Goal: Task Accomplishment & Management: Use online tool/utility

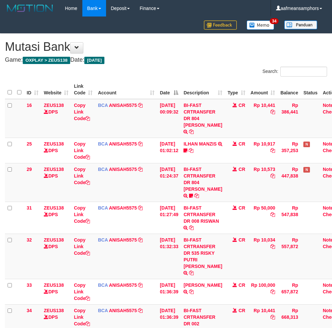
click at [220, 295] on body "Toggle navigation Home Bank Account List Load By Website Group [OXPLAY] ZEUS138…" at bounding box center [166, 210] width 332 height 420
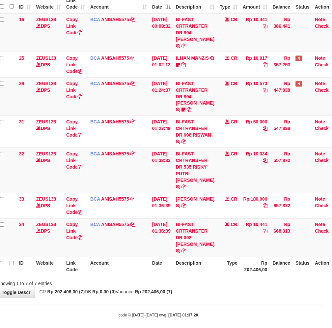
click at [238, 298] on body "Toggle navigation Home Bank Account List Load By Website Group [OXPLAY] ZEUS138…" at bounding box center [158, 124] width 332 height 420
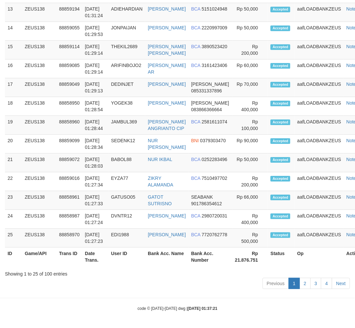
click at [106, 288] on div "Previous 1 2 3 4 Next" at bounding box center [177, 284] width 345 height 14
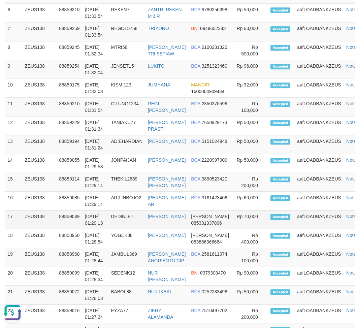
click at [126, 223] on tr "17 ZEUS138 88859049 01/10/2025 01:29:13 DEDINJET DEDI IRAWAN DANA 085331337896 …" at bounding box center [187, 219] width 365 height 19
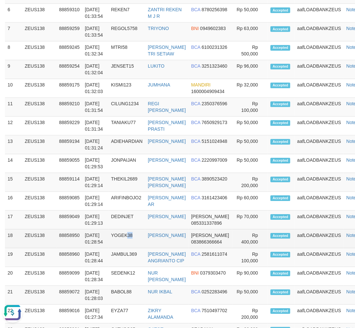
click at [139, 236] on td "YOGEK38" at bounding box center [126, 238] width 37 height 19
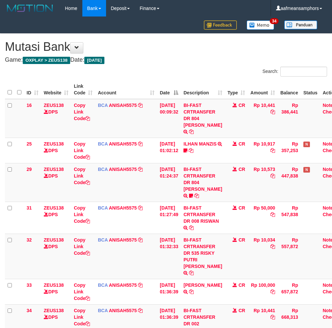
scroll to position [86, 8]
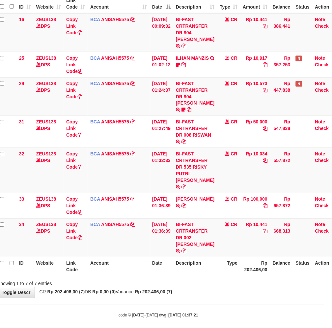
click at [208, 288] on div "**********" at bounding box center [158, 123] width 332 height 350
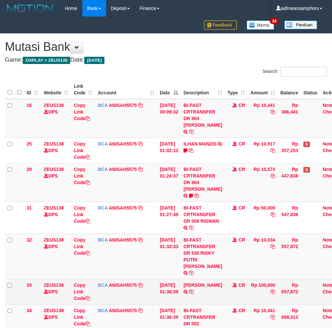
scroll to position [86, 8]
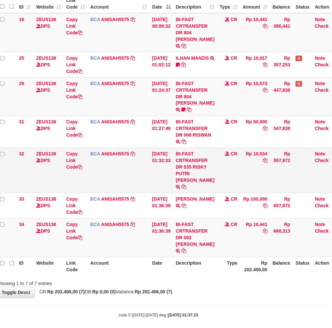
click at [200, 166] on td "BI-FAST CRTRANSFER DR 535 RISKY PUTRI [PERSON_NAME]" at bounding box center [195, 170] width 44 height 45
copy td "RISKY"
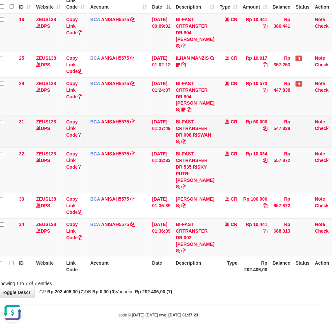
click at [191, 140] on td "BI-FAST CRTRANSFER DR 008 RISWAN" at bounding box center [195, 132] width 44 height 32
copy td "RISWAN"
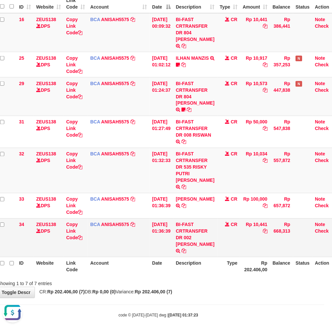
click at [252, 245] on td "Rp 10,441" at bounding box center [255, 237] width 30 height 39
drag, startPoint x: 231, startPoint y: 266, endPoint x: 235, endPoint y: 266, distance: 4.0
click at [233, 267] on th "Type" at bounding box center [229, 266] width 23 height 19
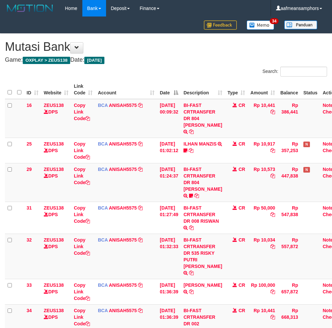
scroll to position [86, 8]
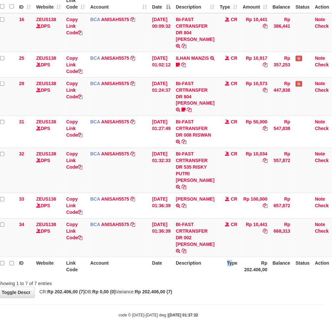
click at [225, 257] on th "Type" at bounding box center [229, 266] width 23 height 19
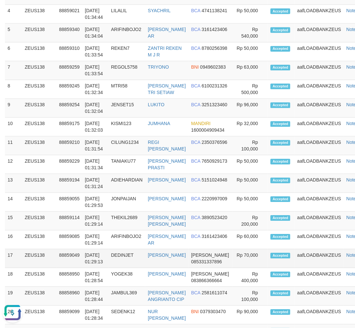
drag, startPoint x: 117, startPoint y: 263, endPoint x: 121, endPoint y: 264, distance: 3.5
click at [120, 264] on td "DEDINJET" at bounding box center [126, 258] width 37 height 19
click at [102, 262] on td "01/10/2025 01:29:13" at bounding box center [95, 258] width 26 height 19
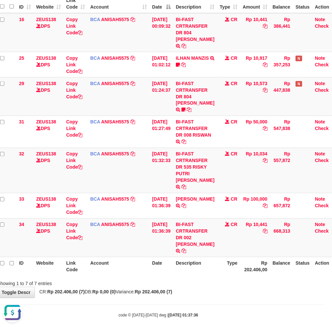
click at [203, 293] on body "Toggle navigation Home Bank Account List Load By Website Group [OXPLAY] ZEUS138…" at bounding box center [158, 124] width 332 height 420
click at [201, 290] on div "**********" at bounding box center [158, 123] width 332 height 350
click at [205, 295] on body "Toggle navigation Home Bank Account List Load By Website Group [OXPLAY] ZEUS138…" at bounding box center [158, 124] width 332 height 420
click at [206, 294] on body "Toggle navigation Home Bank Account List Load By Website Group [OXPLAY] ZEUS138…" at bounding box center [158, 124] width 332 height 420
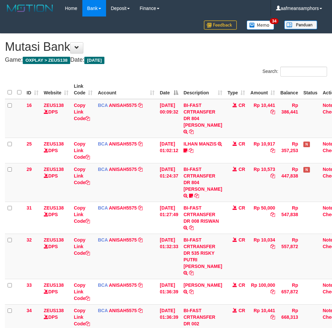
scroll to position [86, 8]
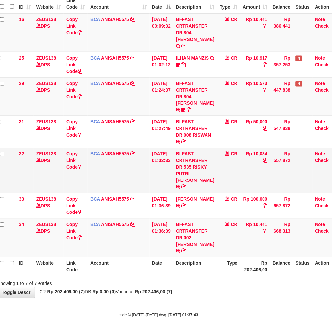
click at [198, 167] on td "BI-FAST CRTRANSFER DR 535 RISKY PUTRI [PERSON_NAME]" at bounding box center [195, 170] width 44 height 45
copy td "RISKY"
click at [228, 316] on body "Toggle navigation Home Bank Account List Load By Website Group [OXPLAY] ZEUS138…" at bounding box center [158, 124] width 332 height 420
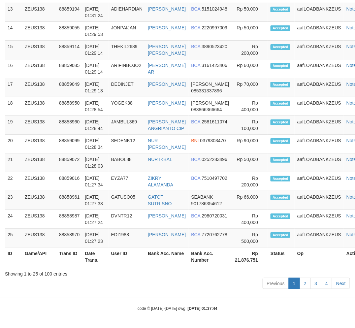
scroll to position [805, 0]
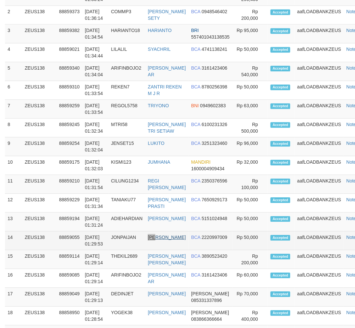
click at [159, 236] on td "JOHAN MAULANA" at bounding box center [166, 240] width 43 height 19
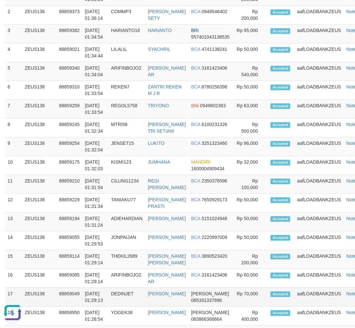
drag, startPoint x: 98, startPoint y: 297, endPoint x: 97, endPoint y: 303, distance: 6.7
click at [101, 297] on td "01/10/2025 01:29:13" at bounding box center [95, 296] width 26 height 19
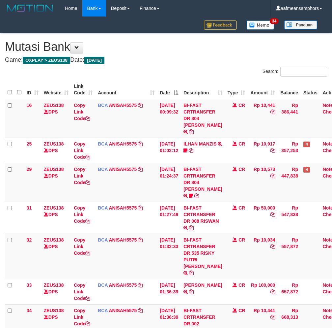
scroll to position [86, 8]
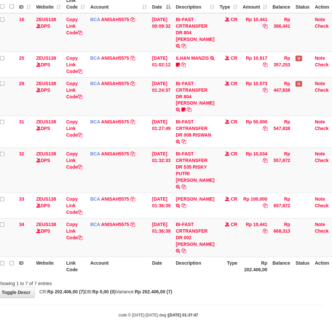
drag, startPoint x: 222, startPoint y: 287, endPoint x: 225, endPoint y: 291, distance: 4.9
click at [221, 287] on div "**********" at bounding box center [158, 123] width 332 height 350
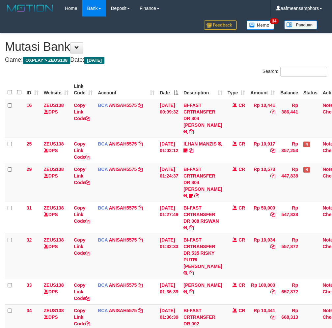
scroll to position [86, 8]
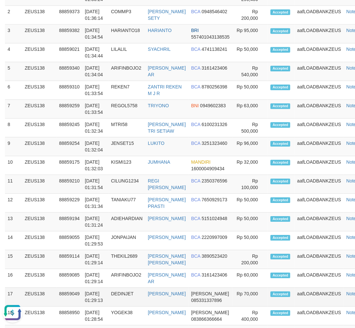
click at [97, 294] on td "01/10/2025 01:29:13" at bounding box center [95, 296] width 26 height 19
drag, startPoint x: 94, startPoint y: 285, endPoint x: 1, endPoint y: 293, distance: 92.9
click at [80, 287] on tbody "1 ZEUS138 88859399 01/10/2025 01:36:24 BABAJAROT HALIM NUR HASANUSI BSI 7178519…" at bounding box center [187, 221] width 365 height 470
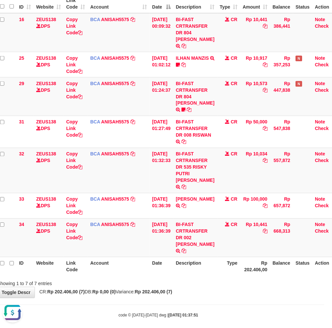
click at [235, 277] on div "Showing 1 to 7 of 7 entries" at bounding box center [158, 281] width 332 height 9
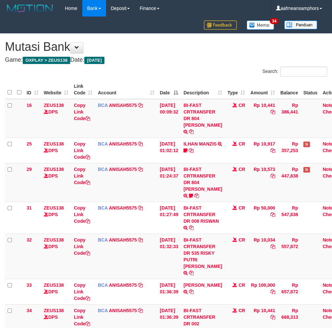
scroll to position [86, 8]
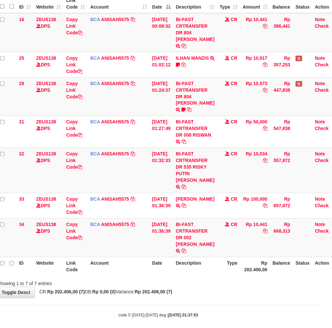
drag, startPoint x: 246, startPoint y: 282, endPoint x: 251, endPoint y: 282, distance: 5.0
click at [246, 282] on div "**********" at bounding box center [158, 123] width 332 height 350
click at [241, 279] on div "**********" at bounding box center [158, 123] width 332 height 350
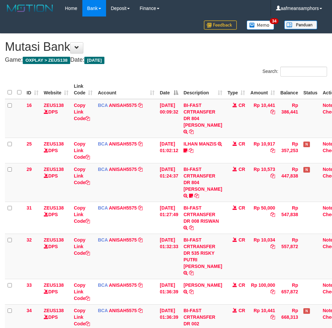
scroll to position [86, 8]
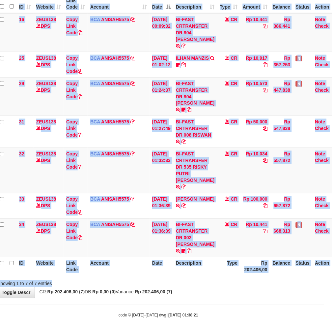
click at [254, 271] on div "Search: ID Website Link Code Account Date Description Type Amount Balance Statu…" at bounding box center [158, 134] width 322 height 306
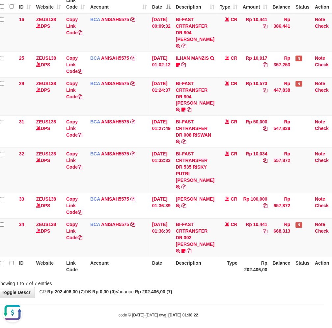
click at [276, 278] on div "Showing 1 to 7 of 7 entries" at bounding box center [158, 281] width 332 height 9
click at [260, 277] on div "Showing 1 to 7 of 7 entries" at bounding box center [158, 281] width 332 height 9
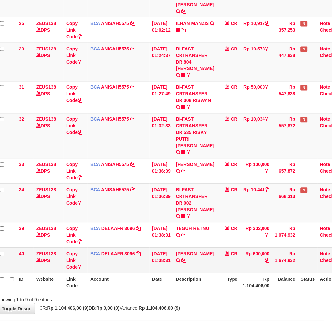
scroll to position [149, 8]
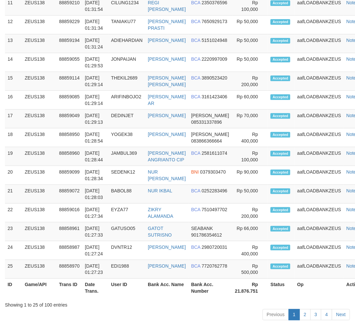
scroll to position [805, 0]
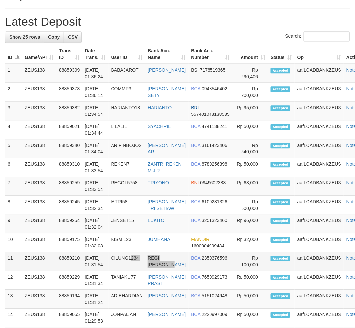
drag, startPoint x: 161, startPoint y: 259, endPoint x: 167, endPoint y: 261, distance: 6.1
click at [167, 261] on tr "11 ZEUS138 88859210 01/10/2025 01:31:54 CILUNG1234 REGI DWI PUTRA BCA 235037659…" at bounding box center [187, 261] width 365 height 19
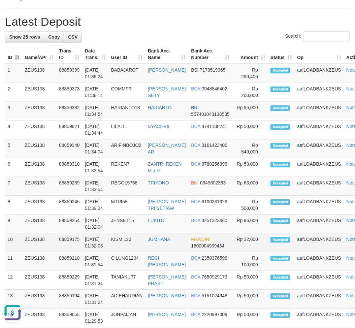
scroll to position [0, 0]
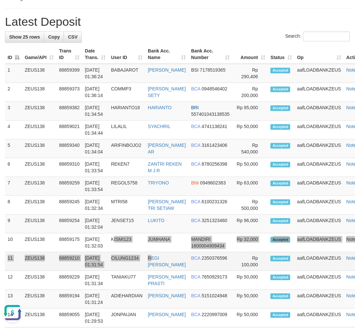
click at [153, 253] on tbody "1 ZEUS138 88859399 01/10/2025 01:36:24 BABAJAROT HALIM NUR HASANUSI BSI 7178519…" at bounding box center [187, 299] width 365 height 470
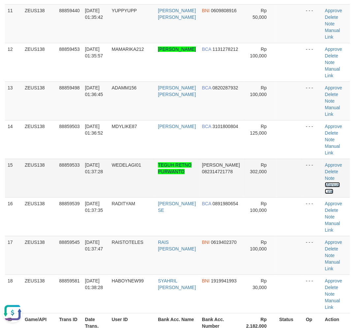
click at [329, 184] on link "Manual Link" at bounding box center [332, 188] width 15 height 12
click at [325, 182] on link "Manual Link" at bounding box center [332, 188] width 15 height 12
click at [330, 182] on link "Manual Link" at bounding box center [332, 188] width 15 height 12
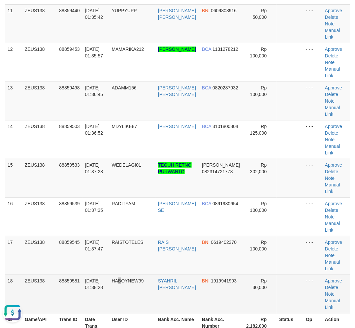
drag, startPoint x: 123, startPoint y: 287, endPoint x: 20, endPoint y: 278, distance: 103.2
click at [113, 282] on td "HABOYNEW99" at bounding box center [132, 293] width 46 height 39
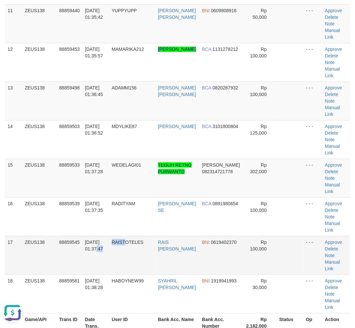
drag, startPoint x: 87, startPoint y: 268, endPoint x: 126, endPoint y: 272, distance: 39.1
click at [126, 272] on tr "17 ZEUS138 88859545 01/10/2025 01:37:47 RAISTOTELES RAIS AZKA GHAFARA BNI 06194…" at bounding box center [177, 255] width 345 height 39
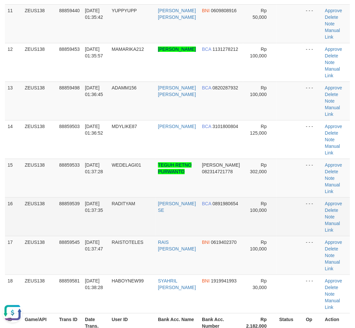
click at [54, 216] on td "ZEUS138" at bounding box center [39, 216] width 34 height 39
click at [77, 215] on td "88859539" at bounding box center [69, 216] width 26 height 39
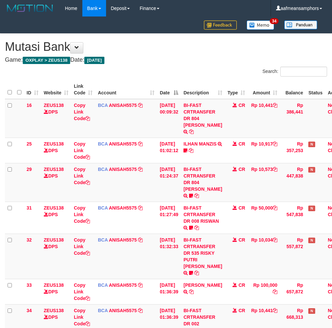
scroll to position [149, 8]
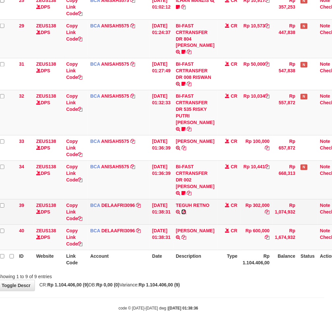
drag, startPoint x: 205, startPoint y: 211, endPoint x: 212, endPoint y: 212, distance: 6.7
click at [186, 211] on icon at bounding box center [184, 212] width 5 height 5
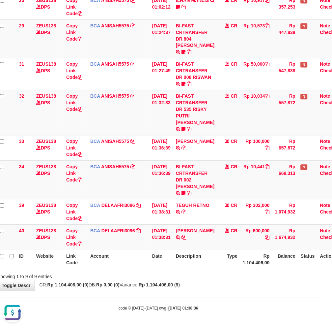
scroll to position [0, 0]
drag, startPoint x: 289, startPoint y: 298, endPoint x: 279, endPoint y: 275, distance: 25.5
click at [289, 293] on body "Toggle navigation Home Bank Account List Load By Website Group [OXPLAY] ZEUS138…" at bounding box center [158, 92] width 332 height 471
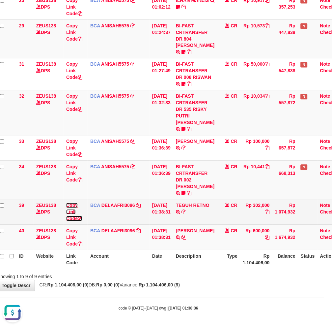
click at [71, 213] on link "Copy Link Code" at bounding box center [74, 212] width 16 height 18
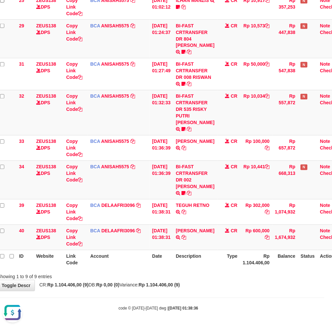
scroll to position [83, 0]
click at [241, 282] on div "**********" at bounding box center [158, 90] width 332 height 400
drag, startPoint x: 240, startPoint y: 282, endPoint x: 336, endPoint y: 281, distance: 96.6
click at [241, 282] on div "**********" at bounding box center [158, 90] width 332 height 400
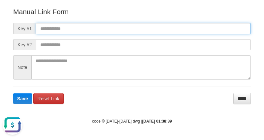
paste input "**********"
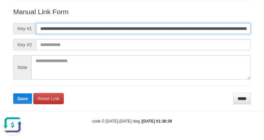
click at [177, 30] on input "**********" at bounding box center [143, 28] width 215 height 11
type input "**********"
click at [13, 94] on button "Save" at bounding box center [22, 99] width 19 height 11
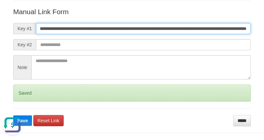
click at [13, 116] on button "Save" at bounding box center [22, 121] width 19 height 11
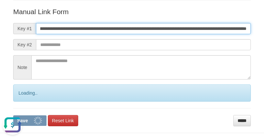
click at [13, 116] on button "Save" at bounding box center [29, 121] width 33 height 11
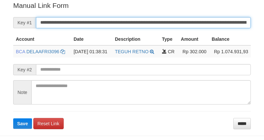
click at [122, 18] on input "**********" at bounding box center [143, 22] width 215 height 11
click at [13, 119] on button "Save" at bounding box center [22, 124] width 19 height 11
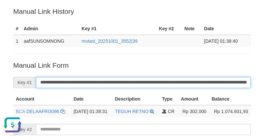
scroll to position [0, 0]
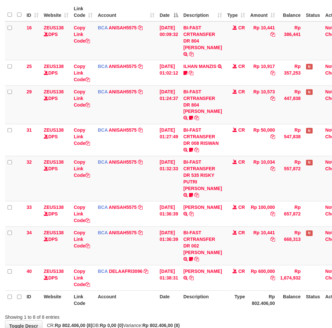
scroll to position [124, 0]
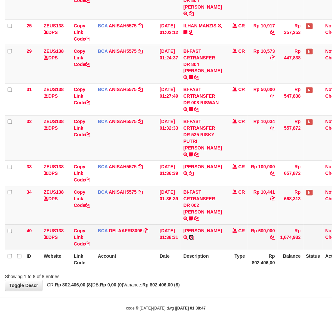
click at [194, 235] on icon at bounding box center [191, 237] width 5 height 5
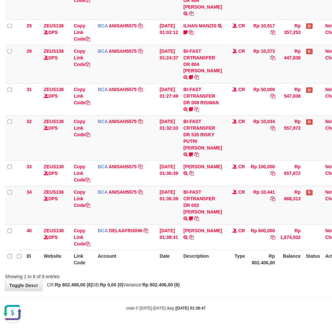
scroll to position [0, 0]
drag, startPoint x: 199, startPoint y: 311, endPoint x: 332, endPoint y: 275, distance: 138.4
click at [205, 311] on body "Toggle navigation Home Bank Account List Load By Website Group [OXPLAY] ZEUS138…" at bounding box center [166, 105] width 332 height 446
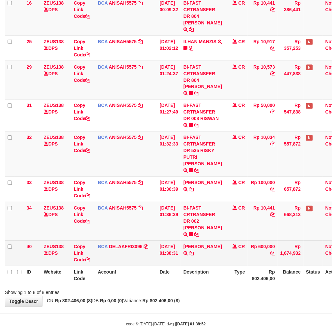
scroll to position [124, 0]
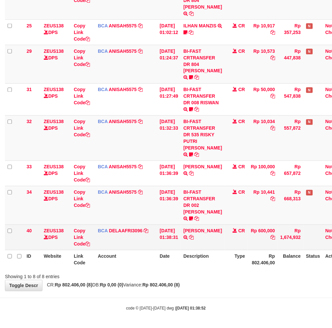
click at [212, 246] on td "YERRI ARMAN TRSF E-BANKING CR 10/01 Z1UD1 YERRI ARMAN" at bounding box center [203, 236] width 44 height 25
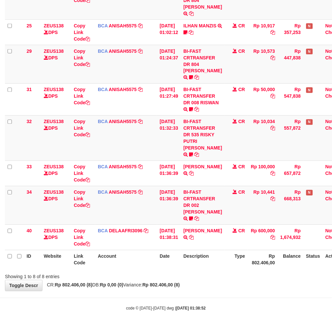
click at [216, 295] on body "Toggle navigation Home Bank Account List Load By Website Group [OXPLAY] ZEUS138…" at bounding box center [166, 105] width 332 height 446
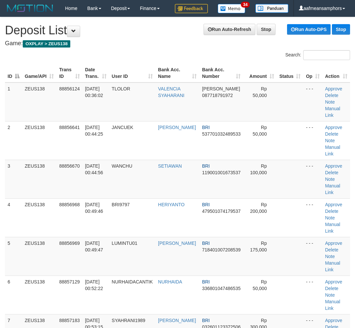
scroll to position [514, 0]
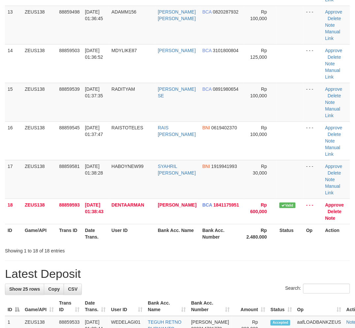
scroll to position [514, 0]
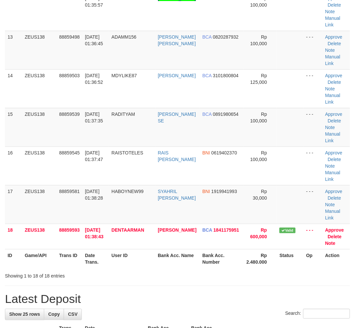
drag, startPoint x: 197, startPoint y: 290, endPoint x: 139, endPoint y: 286, distance: 58.2
click at [198, 289] on div "**********" at bounding box center [177, 179] width 355 height 1352
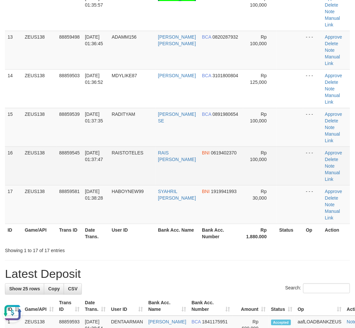
click at [97, 171] on td "01/10/2025 01:37:47" at bounding box center [95, 165] width 27 height 39
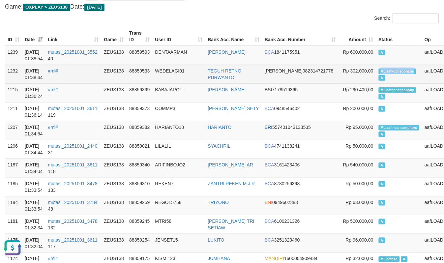
copy span "ML aafkuchsophana"
drag, startPoint x: 348, startPoint y: 71, endPoint x: 381, endPoint y: 73, distance: 33.1
click at [381, 73] on td "ML aafkuchsophana A" at bounding box center [399, 74] width 46 height 19
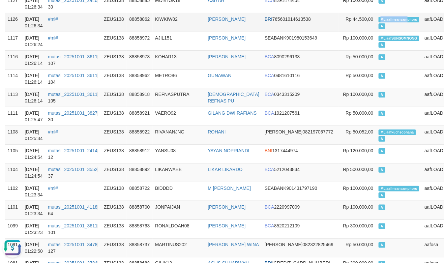
copy span "ML aafmeansam"
drag, startPoint x: 357, startPoint y: 19, endPoint x: 374, endPoint y: 20, distance: 16.9
click at [376, 20] on td "ML aafmeansamphors A" at bounding box center [399, 22] width 46 height 19
click at [161, 50] on tr "1117 01/10/2025 01:26:24 #ml# ZEUS138 88858972 AJIL151 ANGGI FACHRUL ROJI SEABA…" at bounding box center [238, 41] width 466 height 19
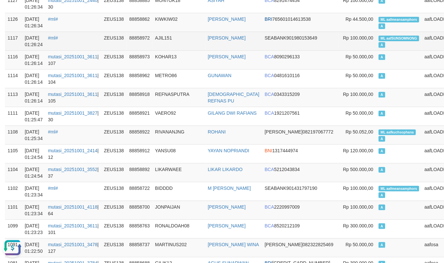
click at [165, 48] on td "AJIL151" at bounding box center [179, 41] width 53 height 19
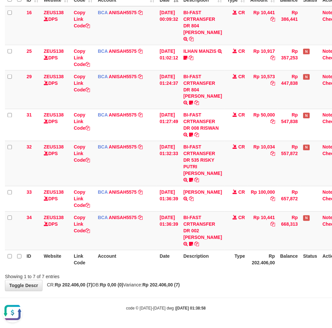
drag, startPoint x: 234, startPoint y: 294, endPoint x: 239, endPoint y: 295, distance: 5.0
click at [231, 295] on body "Toggle navigation Home Bank Account List Load By Website Group [OXPLAY] ZEUS138…" at bounding box center [166, 117] width 332 height 420
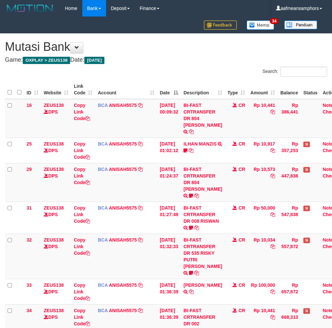
scroll to position [99, 0]
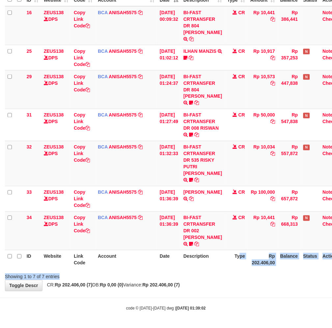
drag, startPoint x: 216, startPoint y: 274, endPoint x: 231, endPoint y: 276, distance: 14.9
click at [221, 275] on div "Search: ID Website Link Code Account Date Description Type Amount Balance Statu…" at bounding box center [166, 127] width 322 height 306
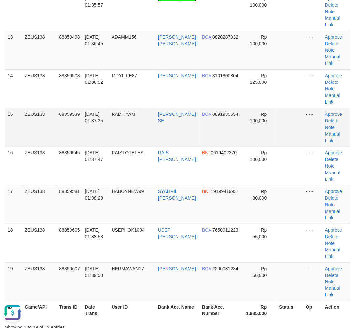
click at [139, 142] on td "RADITYAM" at bounding box center [132, 127] width 46 height 39
click at [134, 143] on td "RADITYAM" at bounding box center [132, 127] width 46 height 39
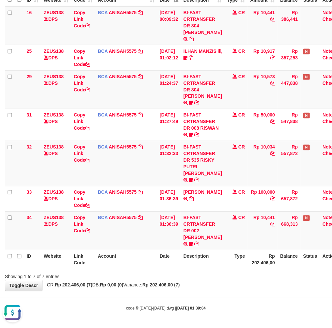
drag, startPoint x: 181, startPoint y: 272, endPoint x: 192, endPoint y: 271, distance: 11.2
click at [181, 272] on div "Showing 1 to 7 of 7 entries" at bounding box center [166, 275] width 332 height 9
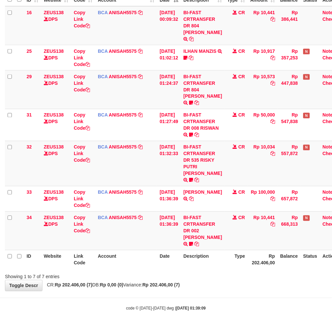
drag, startPoint x: 183, startPoint y: 251, endPoint x: 191, endPoint y: 253, distance: 8.4
click at [191, 253] on table "ID Website Link Code Account Date Description Type Amount Balance Status Action…" at bounding box center [176, 127] width 342 height 281
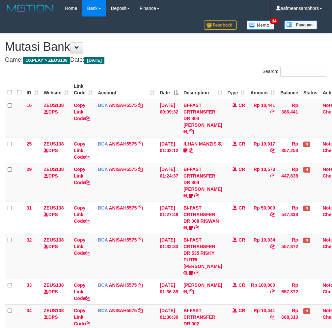
scroll to position [99, 0]
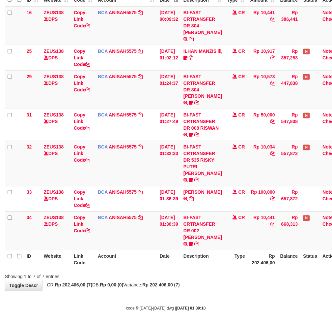
click at [205, 289] on div "**********" at bounding box center [166, 116] width 332 height 350
click at [209, 294] on body "Toggle navigation Home Bank Account List Load By Website Group [OXPLAY] ZEUS138…" at bounding box center [166, 117] width 332 height 420
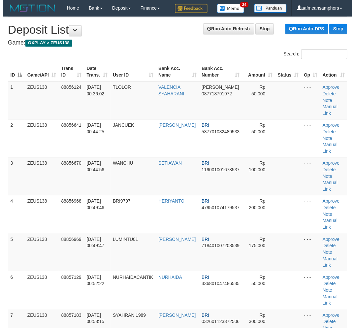
scroll to position [789, 0]
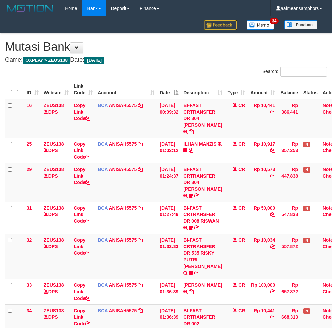
scroll to position [99, 0]
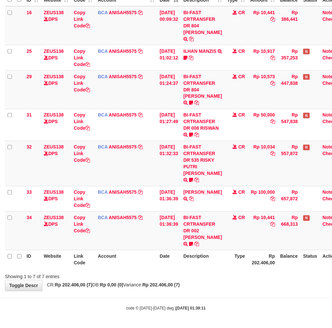
click at [194, 296] on body "Toggle navigation Home Bank Account List Load By Website Group [OXPLAY] ZEUS138…" at bounding box center [166, 117] width 332 height 420
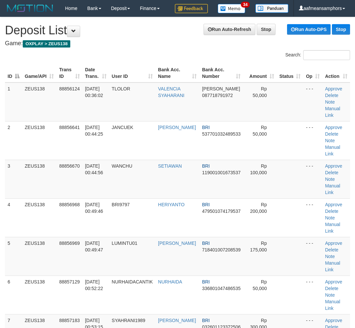
scroll to position [789, 0]
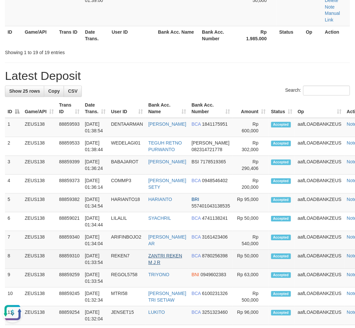
drag, startPoint x: 166, startPoint y: 254, endPoint x: 171, endPoint y: 255, distance: 5.0
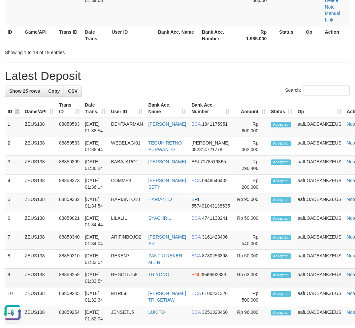
drag, startPoint x: 99, startPoint y: 269, endPoint x: 104, endPoint y: 270, distance: 4.7
click at [104, 270] on td "01/10/2025 01:33:54" at bounding box center [95, 278] width 26 height 19
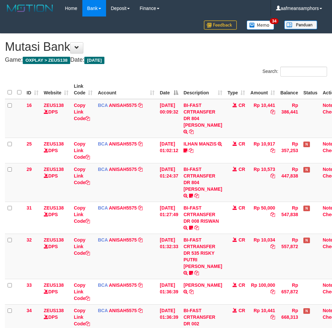
scroll to position [99, 0]
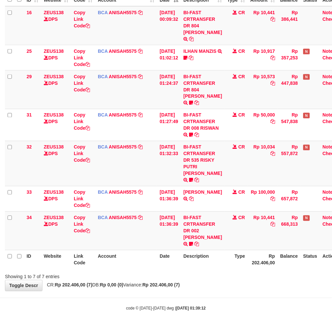
drag, startPoint x: 0, startPoint y: 0, endPoint x: 248, endPoint y: 295, distance: 385.2
click at [244, 295] on body "Toggle navigation Home Bank Account List Load By Website Group [OXPLAY] ZEUS138…" at bounding box center [166, 117] width 332 height 420
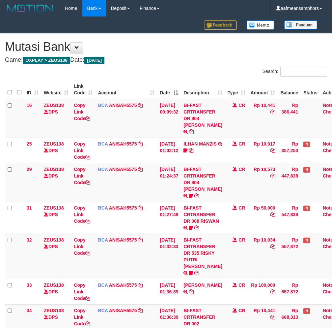
click at [232, 284] on div "**********" at bounding box center [166, 209] width 332 height 350
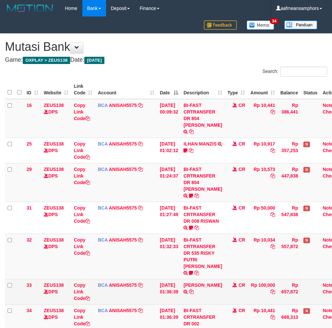
scroll to position [99, 0]
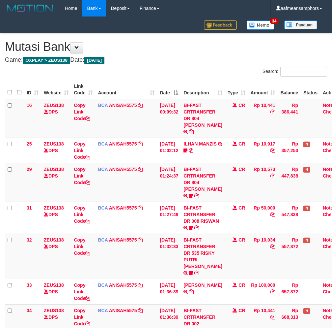
click at [194, 289] on icon at bounding box center [191, 291] width 5 height 5
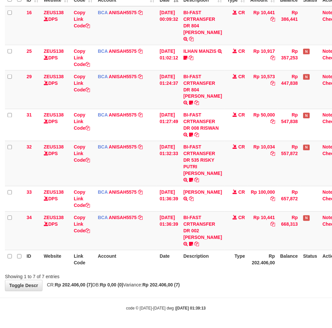
drag, startPoint x: 231, startPoint y: 282, endPoint x: 231, endPoint y: 287, distance: 4.3
click at [226, 283] on div "**********" at bounding box center [166, 116] width 332 height 350
click at [235, 276] on div "Showing 1 to 7 of 7 entries" at bounding box center [166, 275] width 332 height 9
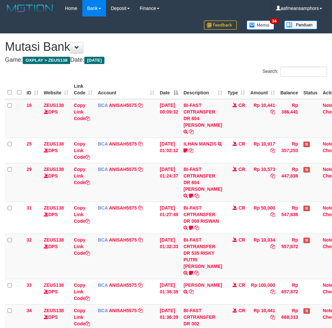
scroll to position [99, 0]
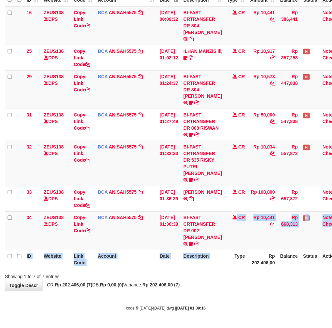
drag, startPoint x: 228, startPoint y: 249, endPoint x: 232, endPoint y: 252, distance: 4.9
click at [232, 252] on table "ID Website Link Code Account Date Description Type Amount Balance Status Action…" at bounding box center [176, 127] width 342 height 281
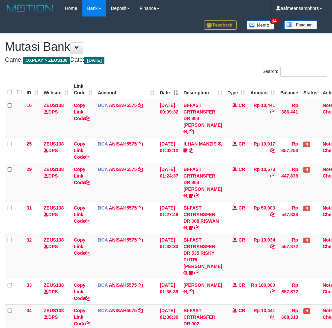
scroll to position [99, 0]
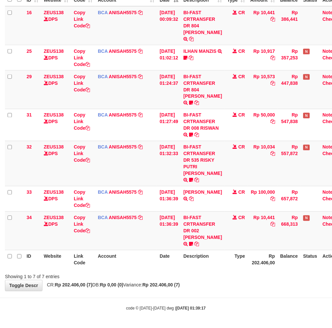
click at [307, 262] on th "Status" at bounding box center [310, 259] width 19 height 19
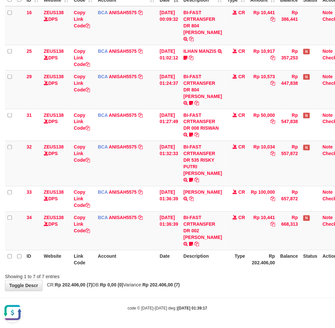
click at [220, 265] on tr "ID Website Link Code Account Date Description Type Rp 202.406,00 Balance Status…" at bounding box center [176, 259] width 342 height 19
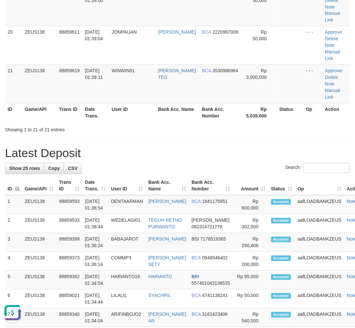
click at [136, 156] on h1 "Latest Deposit" at bounding box center [177, 153] width 345 height 13
click at [120, 154] on h1 "Latest Deposit" at bounding box center [177, 153] width 345 height 13
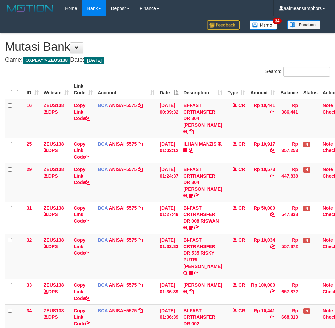
scroll to position [99, 0]
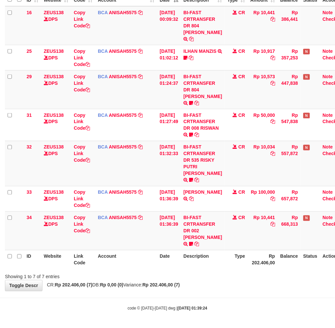
drag, startPoint x: 260, startPoint y: 287, endPoint x: 251, endPoint y: 285, distance: 8.7
click at [254, 287] on div "**********" at bounding box center [167, 116] width 335 height 350
click at [229, 265] on th "Type" at bounding box center [236, 259] width 23 height 19
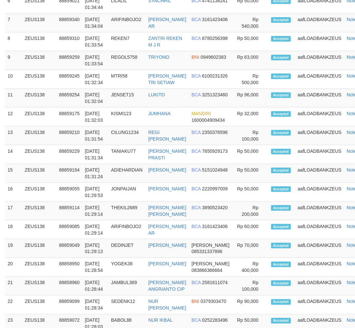
scroll to position [789, 0]
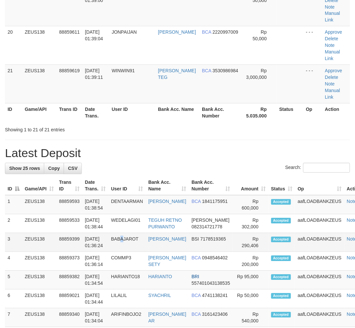
click at [123, 238] on td "BABAJAROT" at bounding box center [126, 242] width 37 height 19
click at [113, 237] on td "BABAJAROT" at bounding box center [126, 242] width 37 height 19
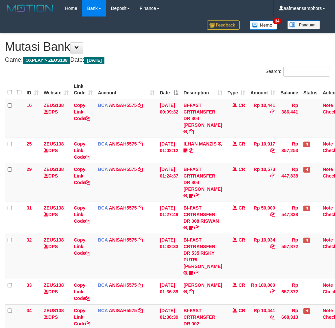
scroll to position [99, 0]
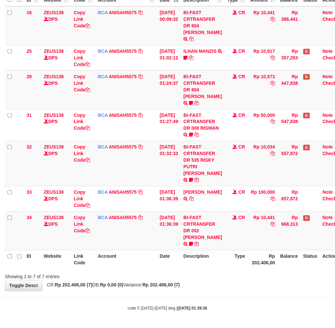
drag, startPoint x: 237, startPoint y: 284, endPoint x: 242, endPoint y: 280, distance: 6.7
click at [233, 284] on div "**********" at bounding box center [167, 116] width 335 height 350
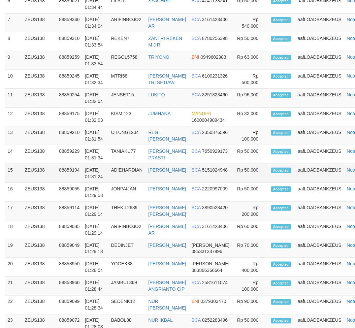
click at [85, 178] on td "01/10/2025 01:31:24" at bounding box center [95, 173] width 26 height 19
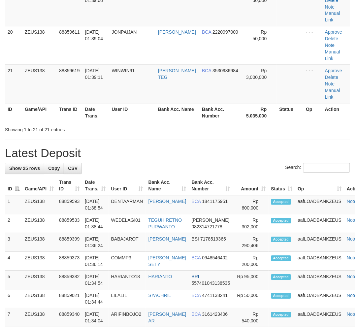
drag, startPoint x: 85, startPoint y: 178, endPoint x: 53, endPoint y: 198, distance: 37.2
click at [87, 177] on th "Date Trans." at bounding box center [95, 185] width 26 height 19
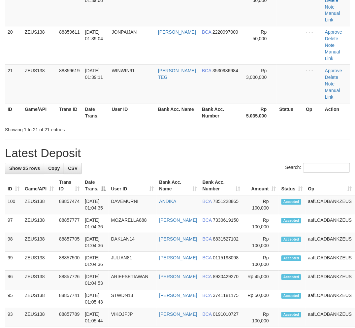
click at [105, 163] on div "Search:" at bounding box center [177, 169] width 345 height 12
drag, startPoint x: 105, startPoint y: 162, endPoint x: 103, endPoint y: 166, distance: 4.3
click at [107, 163] on div "Search:" at bounding box center [177, 169] width 345 height 12
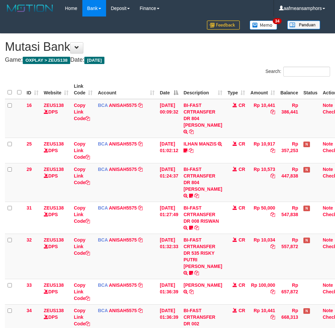
scroll to position [99, 0]
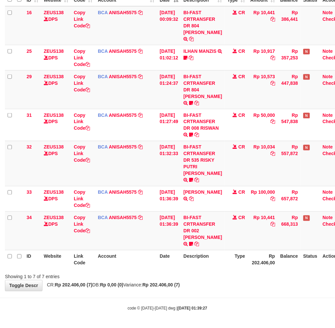
drag, startPoint x: 216, startPoint y: 299, endPoint x: 229, endPoint y: 295, distance: 13.9
click at [223, 299] on body "Toggle navigation Home Bank Account List Load By Website Group [OXPLAY] ZEUS138…" at bounding box center [167, 117] width 335 height 420
click at [210, 285] on div "**********" at bounding box center [167, 116] width 335 height 350
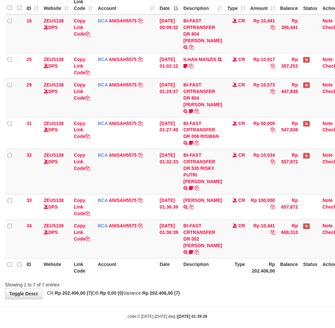
scroll to position [99, 0]
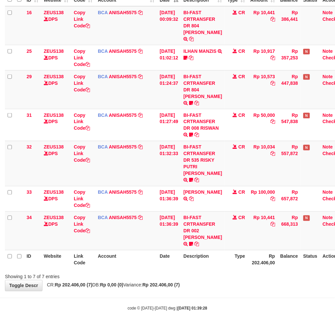
drag, startPoint x: 229, startPoint y: 282, endPoint x: 240, endPoint y: 282, distance: 10.9
click at [239, 282] on div "**********" at bounding box center [167, 116] width 335 height 350
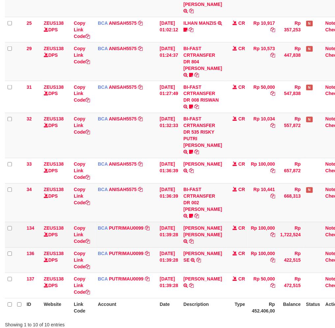
scroll to position [175, 0]
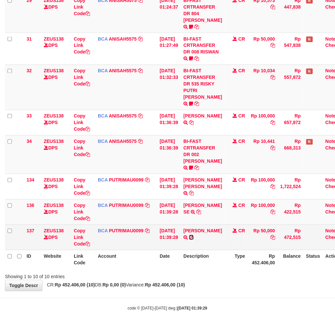
drag, startPoint x: 195, startPoint y: 242, endPoint x: 198, endPoint y: 241, distance: 3.4
click at [194, 240] on icon at bounding box center [191, 237] width 5 height 5
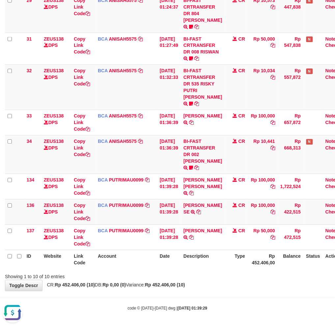
scroll to position [0, 0]
click at [197, 214] on icon at bounding box center [199, 212] width 5 height 5
click at [228, 313] on body "Toggle navigation Home Bank Account List Load By Website Group [OXPLAY] ZEUS138…" at bounding box center [167, 79] width 335 height 496
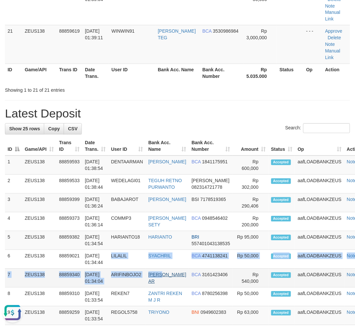
drag, startPoint x: 111, startPoint y: 265, endPoint x: 169, endPoint y: 272, distance: 58.5
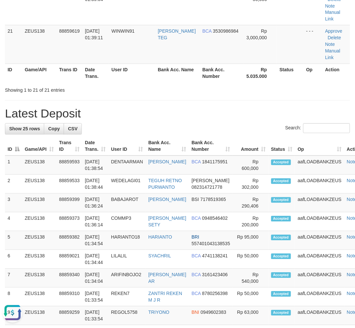
scroll to position [595, 0]
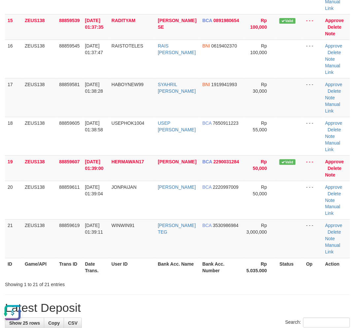
click at [182, 310] on h1 "Latest Deposit" at bounding box center [177, 307] width 345 height 13
click at [200, 302] on div "**********" at bounding box center [177, 142] width 355 height 1441
click at [173, 295] on div "**********" at bounding box center [177, 142] width 355 height 1441
drag, startPoint x: 123, startPoint y: 289, endPoint x: 56, endPoint y: 299, distance: 67.3
click at [117, 289] on div "**********" at bounding box center [177, 142] width 355 height 1441
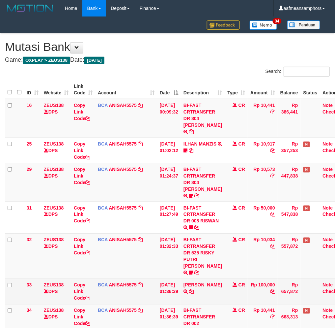
click at [226, 294] on td "CR" at bounding box center [236, 290] width 23 height 25
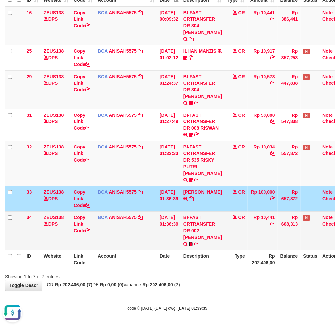
click at [189, 243] on icon at bounding box center [191, 244] width 4 height 5
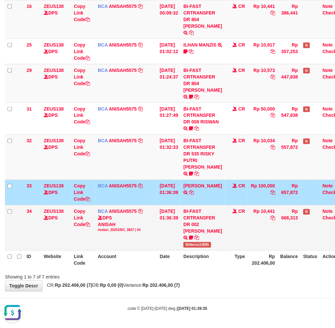
click at [202, 247] on span "Wdterus13895" at bounding box center [198, 245] width 28 height 6
drag, startPoint x: 202, startPoint y: 249, endPoint x: 212, endPoint y: 251, distance: 10.0
click at [202, 247] on span "Wdterus13895" at bounding box center [198, 245] width 28 height 6
copy span "Wdterus13895"
click at [228, 311] on div "code © 2012-2018 dwg | 2025/10/01 01:39:35" at bounding box center [167, 308] width 335 height 7
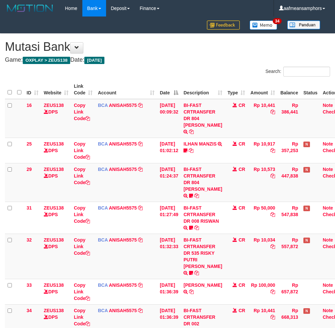
scroll to position [99, 0]
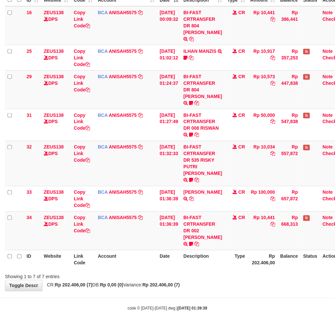
drag, startPoint x: 0, startPoint y: 0, endPoint x: 237, endPoint y: 302, distance: 383.7
click at [237, 302] on body "Toggle navigation Home Bank Account List Load By Website Group [OXPLAY] ZEUS138…" at bounding box center [167, 117] width 335 height 420
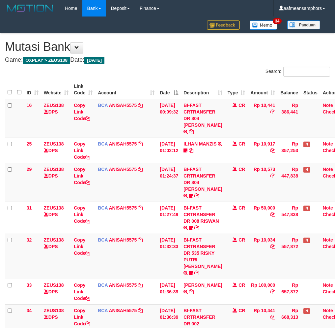
scroll to position [99, 0]
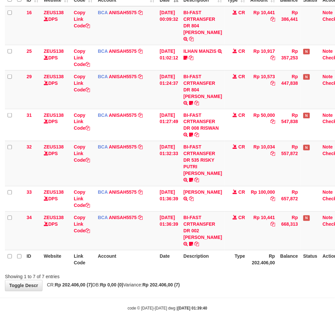
click at [221, 294] on body "Toggle navigation Home Bank Account List Load By Website Group [OXPLAY] ZEUS138…" at bounding box center [167, 117] width 335 height 420
click at [224, 292] on body "Toggle navigation Home Bank Account List Load By Website Group [OXPLAY] ZEUS138…" at bounding box center [167, 117] width 335 height 420
drag, startPoint x: 222, startPoint y: 292, endPoint x: 226, endPoint y: 292, distance: 4.6
click at [226, 292] on body "Toggle navigation Home Bank Account List Load By Website Group [OXPLAY] ZEUS138…" at bounding box center [167, 117] width 335 height 420
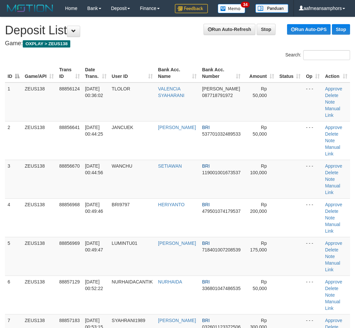
scroll to position [850, 0]
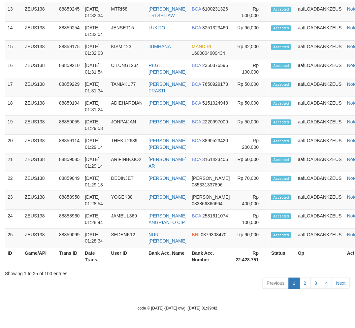
scroll to position [850, 0]
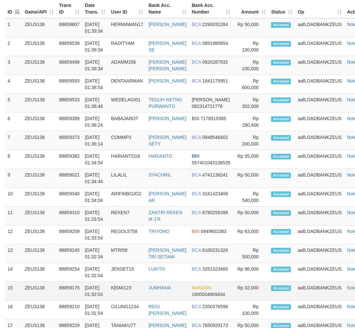
click at [116, 300] on td "KISMI123" at bounding box center [127, 290] width 38 height 19
drag, startPoint x: 112, startPoint y: 300, endPoint x: 73, endPoint y: 295, distance: 39.9
click at [114, 298] on td "KISMI123" at bounding box center [127, 290] width 38 height 19
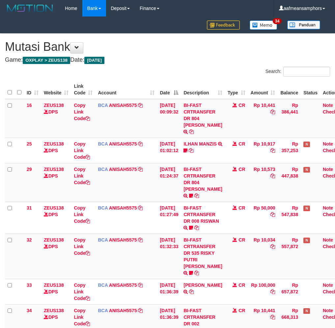
click at [225, 294] on body "Toggle navigation Home Bank Account List Load By Website Group [OXPLAY] ZEUS138…" at bounding box center [167, 210] width 335 height 420
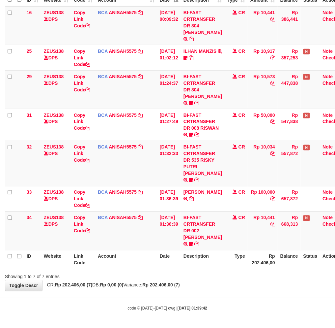
click at [239, 287] on div "**********" at bounding box center [167, 116] width 335 height 350
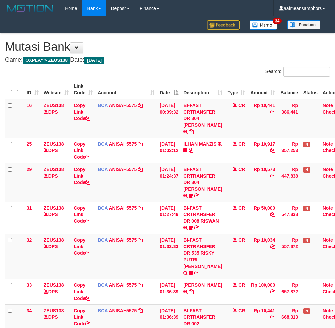
click at [238, 287] on div "**********" at bounding box center [167, 209] width 335 height 350
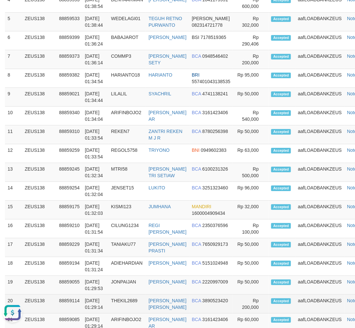
scroll to position [960, 0]
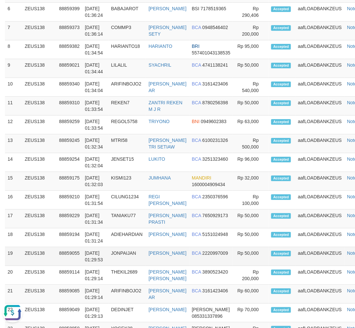
click at [130, 266] on td "JONPAIJAN" at bounding box center [127, 256] width 38 height 19
click at [132, 266] on td "JONPAIJAN" at bounding box center [127, 256] width 38 height 19
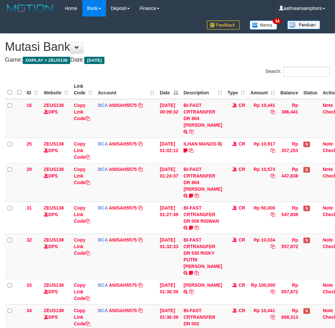
scroll to position [99, 0]
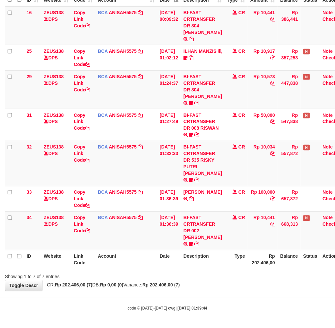
click at [229, 281] on div "**********" at bounding box center [167, 116] width 335 height 350
click at [229, 282] on div "**********" at bounding box center [167, 116] width 335 height 350
click at [215, 272] on div "Showing 1 to 7 of 7 entries" at bounding box center [167, 275] width 335 height 9
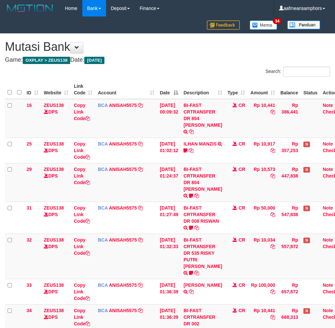
scroll to position [99, 0]
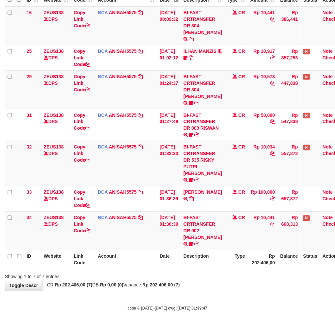
click at [216, 288] on div "**********" at bounding box center [167, 116] width 335 height 350
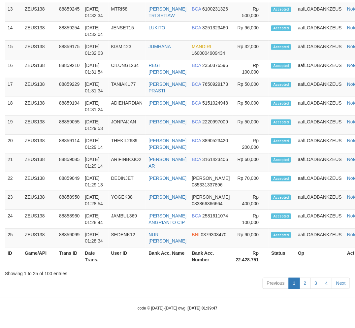
drag, startPoint x: 103, startPoint y: 308, endPoint x: 88, endPoint y: 307, distance: 15.2
click at [100, 308] on div "code © 2012-2018 dwg | 2025/10/01 01:39:47" at bounding box center [177, 308] width 355 height 7
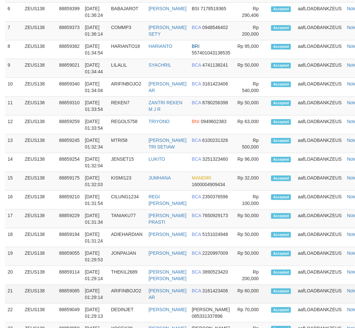
click at [96, 301] on td "[DATE] 01:29:14" at bounding box center [95, 293] width 26 height 19
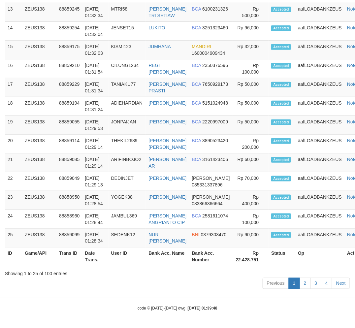
scroll to position [960, 0]
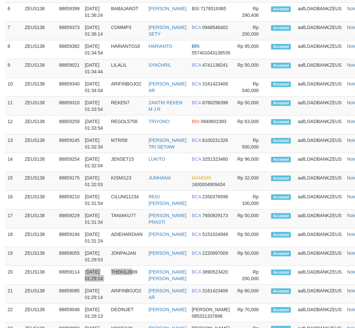
drag, startPoint x: 134, startPoint y: 282, endPoint x: 167, endPoint y: 117, distance: 168.9
click at [136, 278] on tr "20 ZEUS138 88859114 [DATE] 01:29:14 THEKIL2689 [PERSON_NAME] [PERSON_NAME] BCA …" at bounding box center [188, 275] width 366 height 19
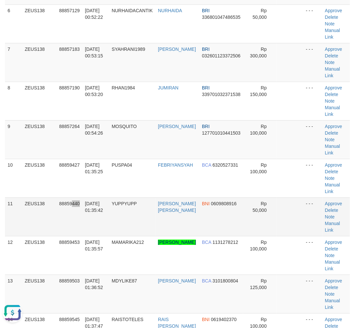
click at [78, 233] on td "88859440" at bounding box center [69, 216] width 26 height 39
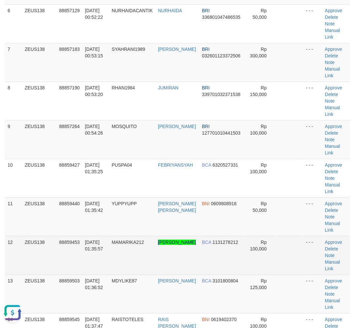
drag, startPoint x: 34, startPoint y: 259, endPoint x: 50, endPoint y: 260, distance: 16.8
click at [34, 259] on td "ZEUS138" at bounding box center [39, 255] width 34 height 39
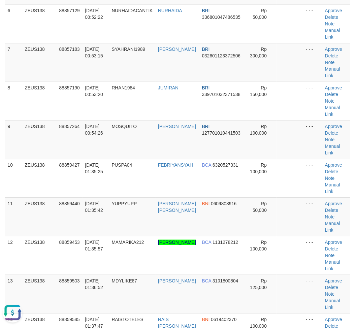
click at [48, 259] on td "ZEUS138" at bounding box center [39, 255] width 34 height 39
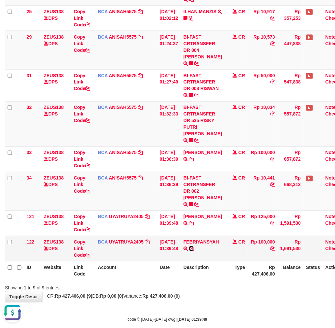
click at [194, 246] on icon at bounding box center [191, 248] width 5 height 5
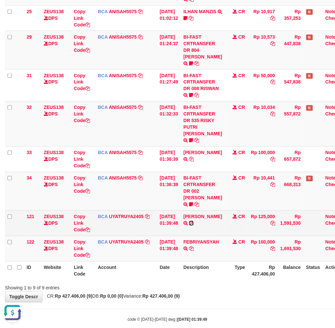
click at [190, 222] on icon at bounding box center [191, 223] width 5 height 5
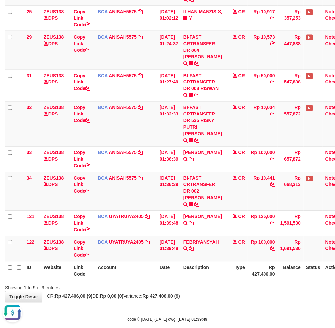
click at [180, 293] on strong "Rp 427.406,00 (9)" at bounding box center [162, 295] width 38 height 5
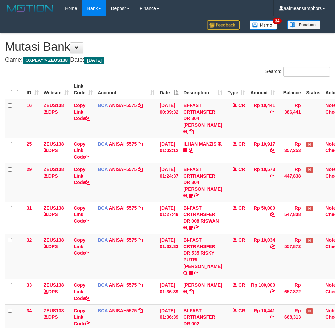
scroll to position [110, 0]
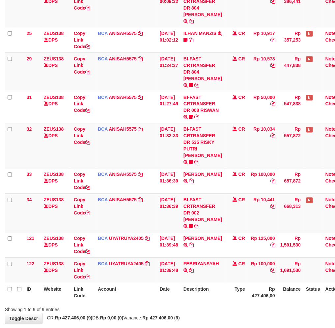
click at [223, 283] on th "Description" at bounding box center [203, 292] width 44 height 19
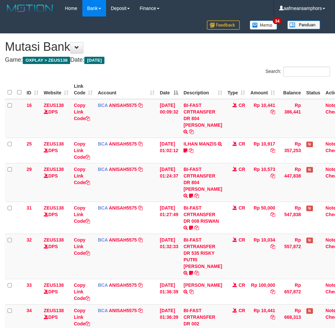
scroll to position [85, 0]
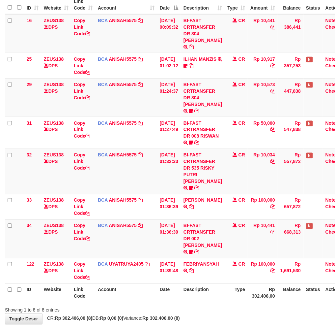
drag, startPoint x: 181, startPoint y: 283, endPoint x: 189, endPoint y: 286, distance: 8.6
click at [181, 283] on th "Date" at bounding box center [169, 292] width 24 height 19
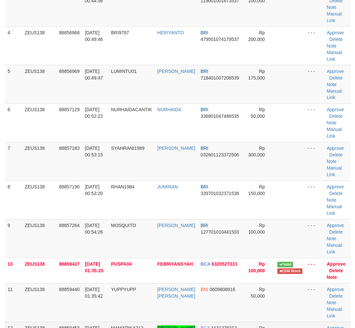
scroll to position [271, 0]
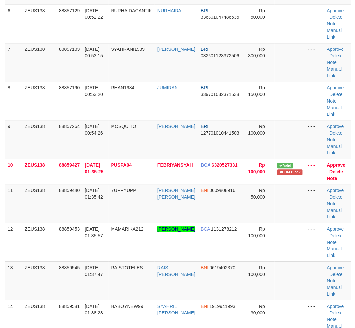
drag, startPoint x: 93, startPoint y: 245, endPoint x: 0, endPoint y: 263, distance: 94.7
click at [93, 245] on td "[DATE] 01:35:57" at bounding box center [95, 241] width 26 height 39
drag, startPoint x: 124, startPoint y: 281, endPoint x: 1, endPoint y: 264, distance: 123.5
click at [119, 282] on td "RAISTOTELES" at bounding box center [131, 280] width 46 height 39
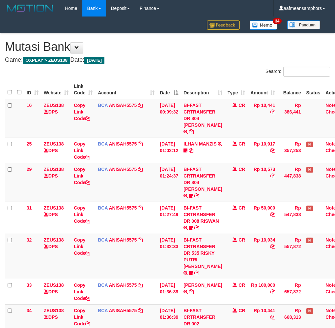
scroll to position [105, 0]
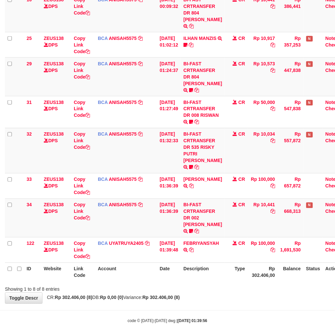
click at [211, 274] on th "Description" at bounding box center [203, 271] width 44 height 19
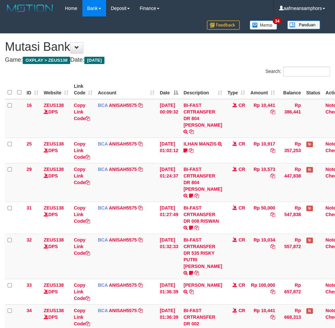
scroll to position [131, 0]
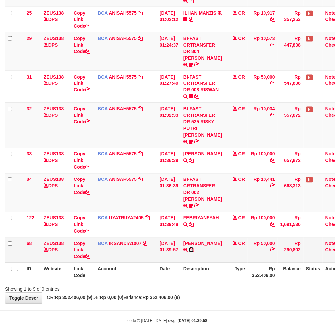
click at [194, 247] on icon at bounding box center [191, 249] width 5 height 5
click at [265, 291] on div "**********" at bounding box center [167, 103] width 335 height 400
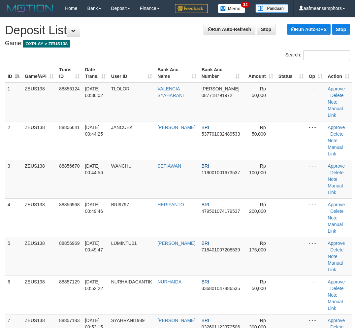
scroll to position [271, 0]
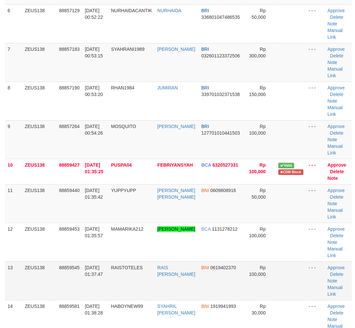
click at [177, 299] on tr "13 ZEUS138 88859545 [DATE] 01:37:47 RAISTOTELES [PERSON_NAME] BNI 0619402370 Rp…" at bounding box center [178, 280] width 347 height 39
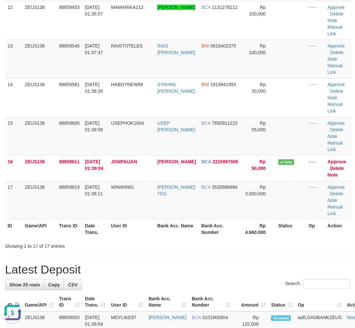
scroll to position [0, 0]
drag, startPoint x: 143, startPoint y: 258, endPoint x: 138, endPoint y: 259, distance: 5.1
click at [144, 259] on div "**********" at bounding box center [177, 175] width 355 height 1300
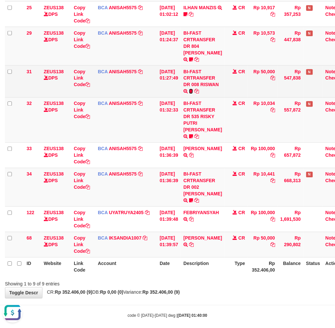
click at [193, 90] on icon at bounding box center [191, 91] width 4 height 5
click at [200, 95] on span "Riswan00" at bounding box center [210, 92] width 20 height 6
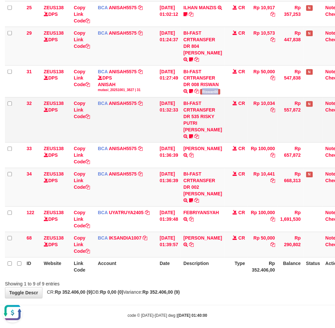
copy span "Riswan00"
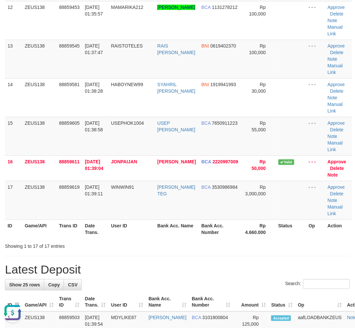
drag, startPoint x: 180, startPoint y: 254, endPoint x: 171, endPoint y: 234, distance: 22.0
click at [181, 254] on div "**********" at bounding box center [177, 175] width 355 height 1300
click at [122, 261] on div "**********" at bounding box center [177, 175] width 355 height 1300
click at [136, 254] on div "**********" at bounding box center [177, 175] width 355 height 1300
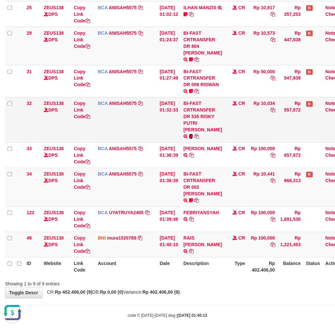
click at [193, 134] on icon at bounding box center [191, 136] width 4 height 5
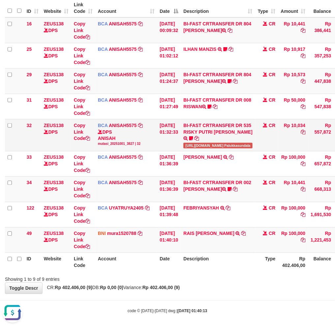
click at [250, 143] on span "[URL][DOMAIN_NAME] Palukkasundala" at bounding box center [218, 146] width 69 height 6
copy span "Palukkasundala"
click at [273, 283] on div "**********" at bounding box center [167, 122] width 335 height 341
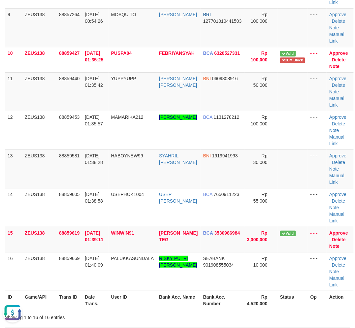
drag, startPoint x: 137, startPoint y: 304, endPoint x: 3, endPoint y: 298, distance: 134.9
click at [122, 302] on th "User ID" at bounding box center [132, 299] width 48 height 19
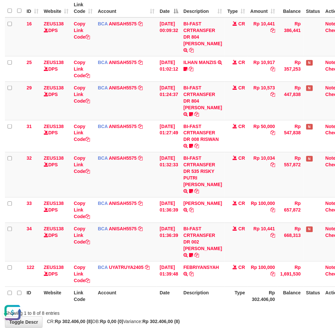
click at [281, 311] on div "**********" at bounding box center [167, 139] width 335 height 375
drag, startPoint x: 273, startPoint y: 305, endPoint x: 338, endPoint y: 299, distance: 66.2
click at [273, 307] on div "Showing 1 to 8 of 8 entries" at bounding box center [167, 311] width 335 height 9
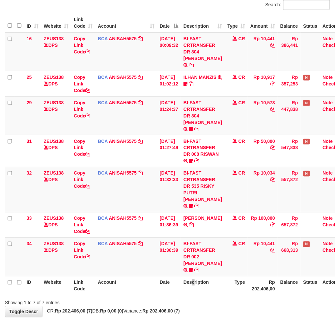
drag, startPoint x: 195, startPoint y: 290, endPoint x: 205, endPoint y: 289, distance: 9.6
click at [195, 290] on th "Description" at bounding box center [203, 285] width 44 height 19
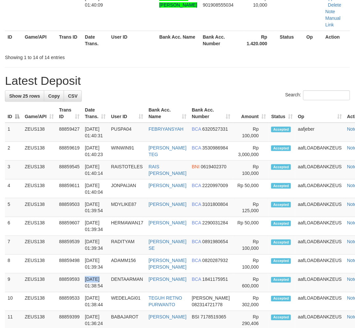
scroll to position [442, 0]
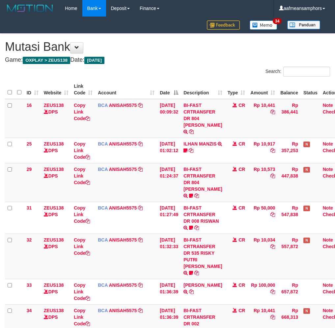
scroll to position [99, 0]
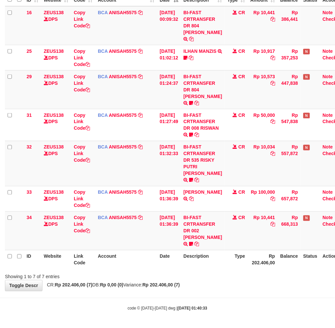
click at [208, 278] on div "Showing 1 to 7 of 7 entries" at bounding box center [167, 275] width 335 height 9
drag, startPoint x: 195, startPoint y: 278, endPoint x: 203, endPoint y: 275, distance: 8.8
click at [195, 278] on div "Showing 1 to 7 of 7 entries" at bounding box center [167, 275] width 335 height 9
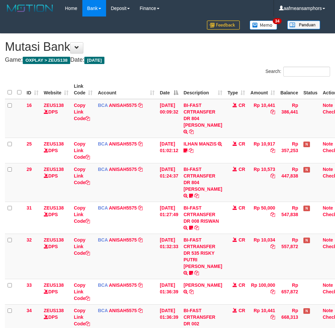
scroll to position [99, 0]
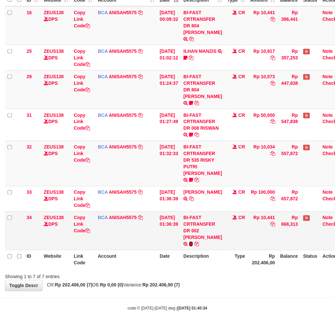
click at [190, 242] on icon at bounding box center [191, 244] width 4 height 5
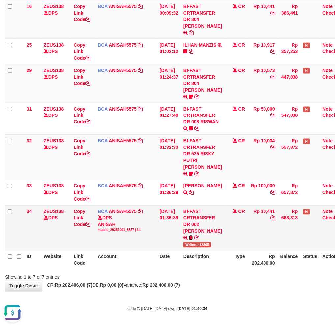
scroll to position [0, 0]
click at [200, 247] on span "Wdterus13895" at bounding box center [198, 245] width 28 height 6
drag, startPoint x: 200, startPoint y: 248, endPoint x: 208, endPoint y: 248, distance: 7.6
click at [200, 247] on span "Wdterus13895" at bounding box center [198, 245] width 28 height 6
copy span "Wdterus13895"
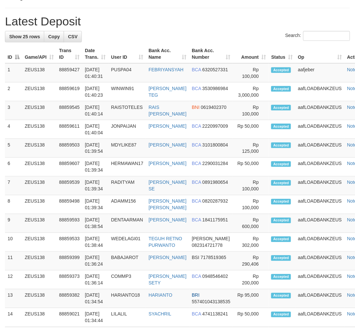
scroll to position [514, 0]
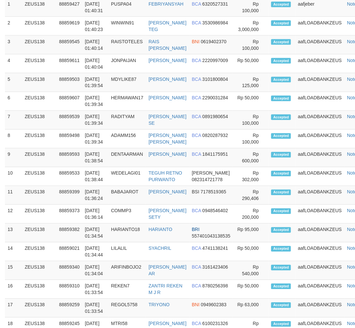
scroll to position [600, 0]
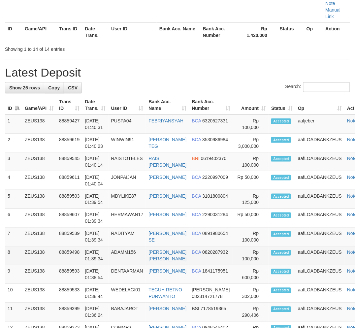
click at [146, 258] on tr "8 ZEUS138 88859498 01/10/2025 01:39:34 ADAMM156 ADAM ANUGRAH PUTRA BCA 08202879…" at bounding box center [188, 255] width 366 height 19
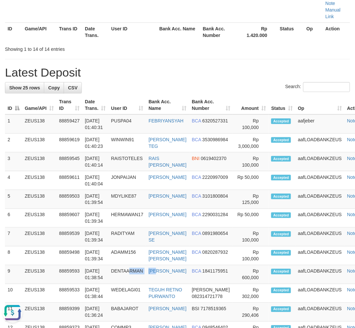
drag, startPoint x: 163, startPoint y: 280, endPoint x: 2, endPoint y: 289, distance: 160.7
click at [150, 281] on tr "9 ZEUS138 88859593 01/10/2025 01:38:54 DENTAARMAN YERRI ARMAN BCA 1841175951 Rp…" at bounding box center [188, 274] width 366 height 19
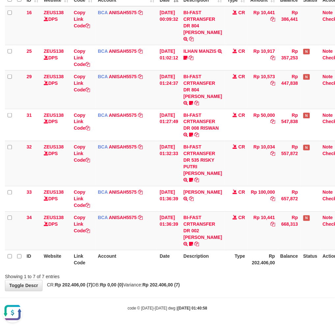
click at [199, 292] on body "Toggle navigation Home Bank Account List Load By Website Group [OXPLAY] ZEUS138…" at bounding box center [167, 117] width 335 height 420
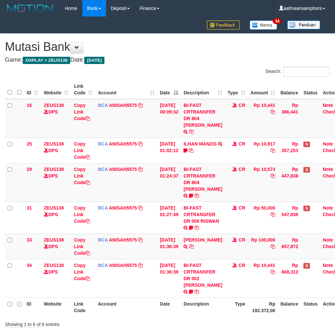
click at [199, 294] on td "BI-FAST CRTRANSFER DR 002 AYU [PERSON_NAME] Wdterus13895" at bounding box center [203, 278] width 44 height 39
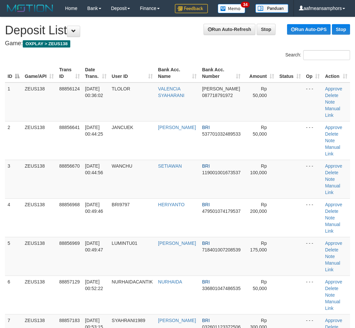
scroll to position [802, 0]
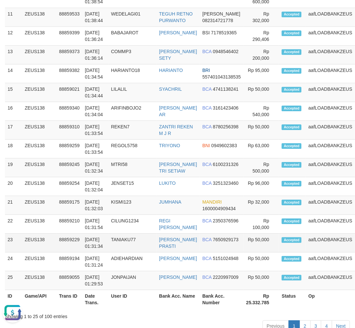
drag, startPoint x: 150, startPoint y: 260, endPoint x: 153, endPoint y: 260, distance: 3.7
click at [150, 252] on td "TANIAKU77" at bounding box center [132, 242] width 48 height 19
click at [154, 252] on td "TANIAKU77" at bounding box center [132, 242] width 48 height 19
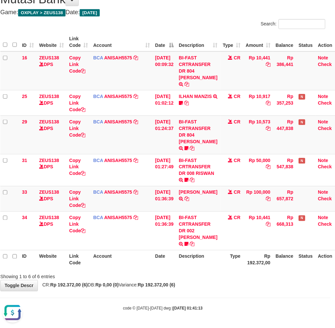
click at [230, 290] on div "**********" at bounding box center [162, 138] width 335 height 305
click at [279, 306] on body "Toggle navigation Home Bank Account List Load By Website Group [OXPLAY] ZEUS138…" at bounding box center [162, 140] width 335 height 375
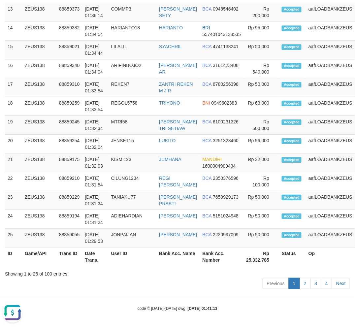
click at [140, 266] on div "Show 25 rows Copy CSV Search: ID Game/API Trans ID Date Trans. User ID Bank Acc…" at bounding box center [177, 18] width 345 height 546
drag, startPoint x: 144, startPoint y: 263, endPoint x: 2, endPoint y: 286, distance: 143.6
click at [141, 264] on th "User ID" at bounding box center [132, 256] width 48 height 19
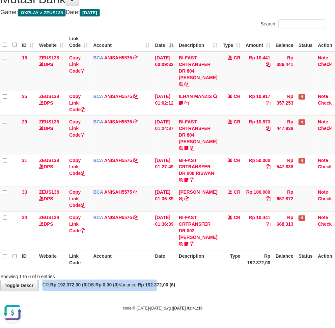
click at [175, 281] on div "**********" at bounding box center [162, 138] width 335 height 305
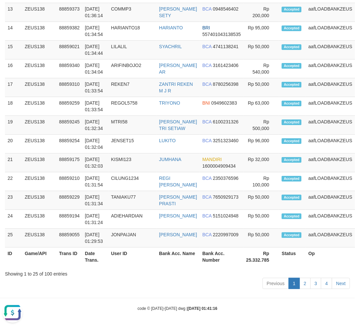
click at [348, 262] on th "Op" at bounding box center [329, 256] width 49 height 19
drag, startPoint x: 347, startPoint y: 261, endPoint x: 255, endPoint y: 265, distance: 92.0
click at [347, 261] on th "Op" at bounding box center [329, 256] width 49 height 19
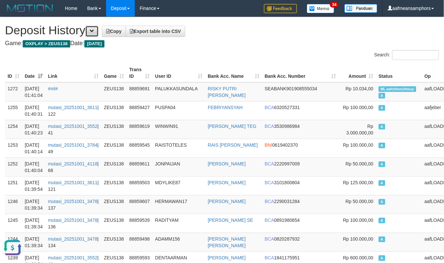
click at [90, 28] on button at bounding box center [91, 31] width 13 height 11
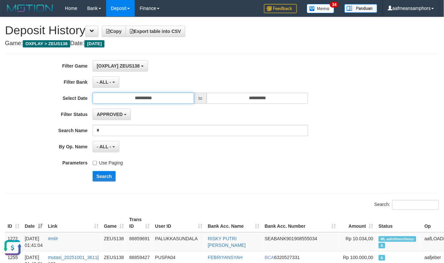
click at [164, 97] on input "**********" at bounding box center [144, 98] width 102 height 11
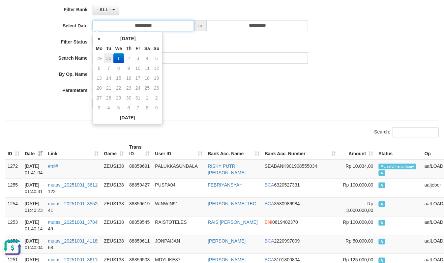
scroll to position [73, 0]
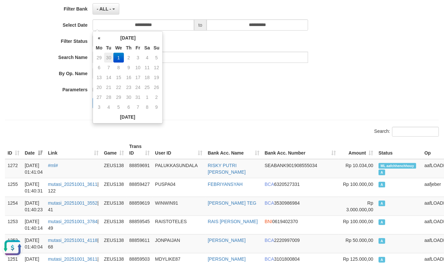
click at [109, 54] on td "30" at bounding box center [108, 58] width 9 height 10
type input "**********"
click at [246, 113] on div "**********" at bounding box center [185, 50] width 370 height 126
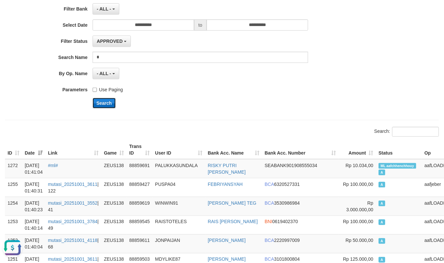
click at [106, 104] on button "Search" at bounding box center [104, 103] width 23 height 11
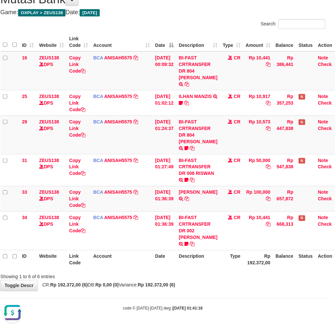
drag, startPoint x: 205, startPoint y: 298, endPoint x: 193, endPoint y: 294, distance: 13.1
click at [194, 295] on body "Toggle navigation Home Bank Account List Load By Website Group [OXPLAY] ZEUS138…" at bounding box center [162, 140] width 335 height 375
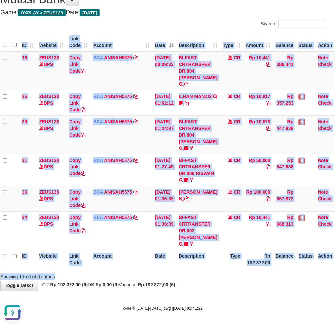
drag, startPoint x: 243, startPoint y: 270, endPoint x: 239, endPoint y: 272, distance: 4.7
click at [239, 272] on div "Search: ID Website Link Code Account Date Description Type Amount Balance Statu…" at bounding box center [162, 149] width 325 height 261
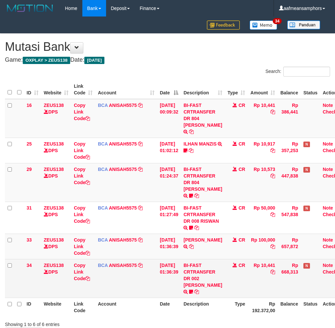
scroll to position [53, 5]
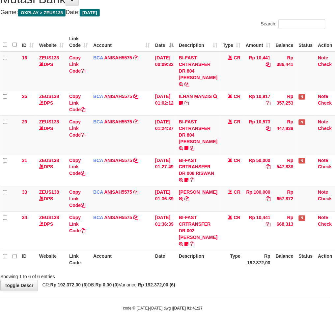
click at [231, 264] on th "Type" at bounding box center [231, 259] width 23 height 19
click at [230, 266] on th "Type" at bounding box center [231, 259] width 23 height 19
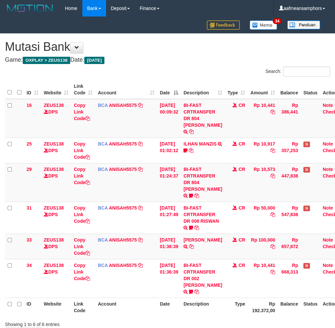
scroll to position [53, 5]
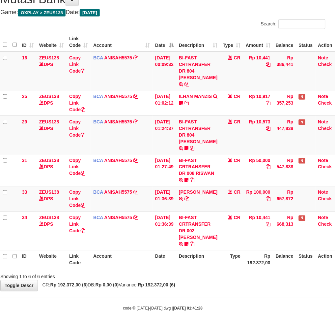
drag, startPoint x: 206, startPoint y: 263, endPoint x: 211, endPoint y: 266, distance: 6.5
click at [202, 263] on th "Description" at bounding box center [198, 259] width 44 height 19
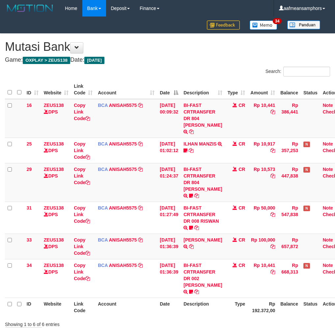
scroll to position [53, 5]
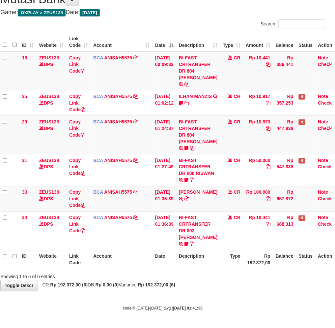
click at [176, 294] on body "Toggle navigation Home Bank Account List Load By Website Group [OXPLAY] ZEUS138…" at bounding box center [162, 140] width 335 height 375
drag, startPoint x: 177, startPoint y: 292, endPoint x: 189, endPoint y: 292, distance: 12.2
click at [183, 292] on body "Toggle navigation Home Bank Account List Load By Website Group [OXPLAY] ZEUS138…" at bounding box center [162, 140] width 335 height 375
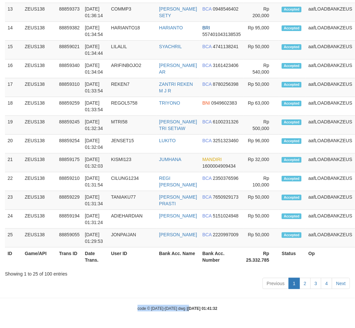
scroll to position [989, 0]
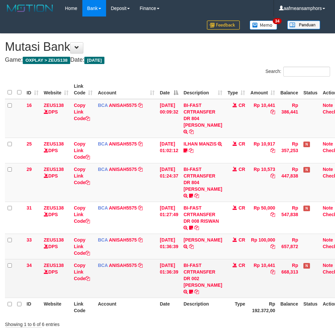
scroll to position [53, 5]
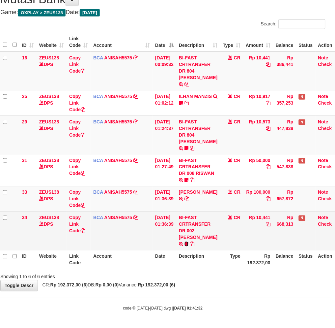
click at [185, 243] on icon at bounding box center [187, 244] width 4 height 5
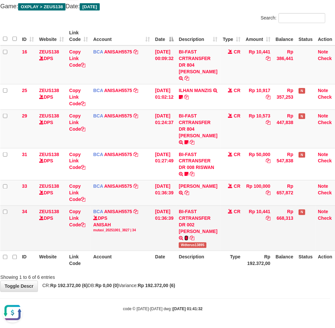
scroll to position [0, 0]
click at [196, 248] on span "Wdterus13895" at bounding box center [193, 245] width 28 height 6
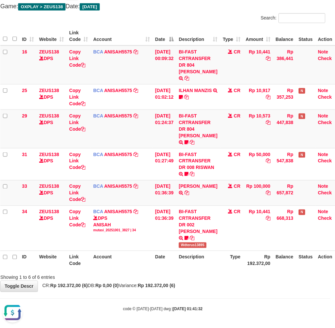
click at [220, 300] on body "Toggle navigation Home Bank Account List Load By Website Group [OXPLAY] ZEUS138…" at bounding box center [162, 138] width 335 height 382
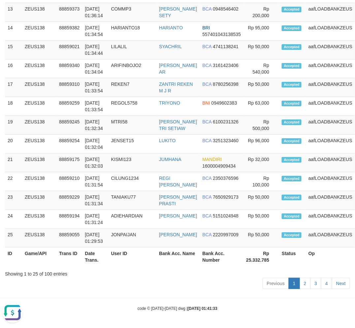
click at [152, 257] on th "User ID" at bounding box center [132, 256] width 48 height 19
drag, startPoint x: 177, startPoint y: 270, endPoint x: 4, endPoint y: 271, distance: 173.0
click at [173, 269] on div "Showing 1 to 25 of 100 entries" at bounding box center [177, 272] width 345 height 9
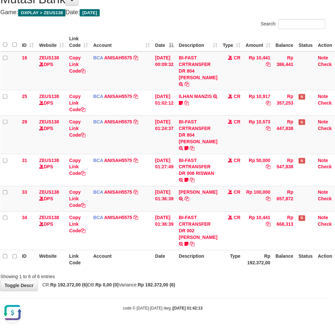
click at [217, 264] on th "Description" at bounding box center [198, 259] width 44 height 19
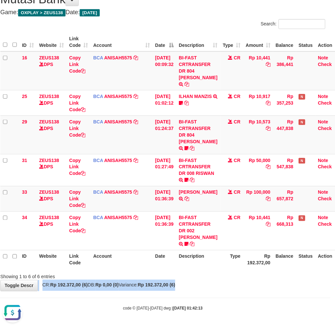
drag, startPoint x: 213, startPoint y: 281, endPoint x: 264, endPoint y: 272, distance: 51.9
click at [218, 280] on div "**********" at bounding box center [162, 138] width 335 height 305
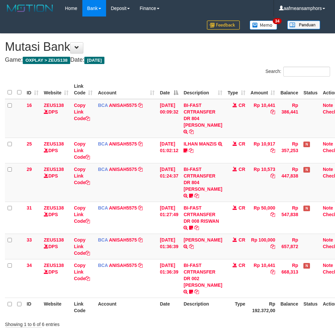
click at [214, 283] on div "**********" at bounding box center [167, 186] width 335 height 305
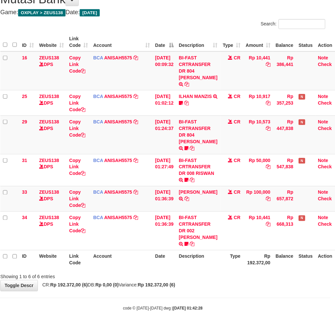
click at [189, 288] on div "**********" at bounding box center [162, 138] width 335 height 305
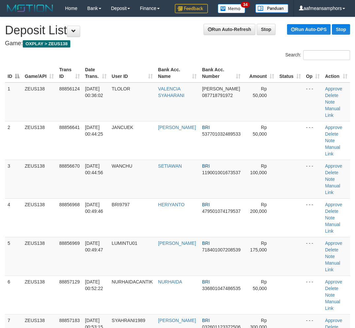
scroll to position [1027, 0]
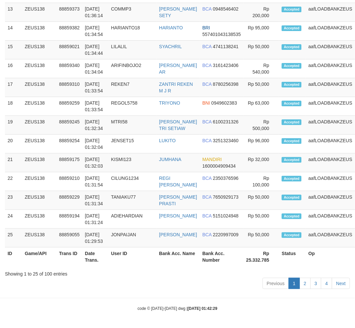
click at [166, 281] on div "Previous 1 2 3 4 Next" at bounding box center [177, 284] width 345 height 14
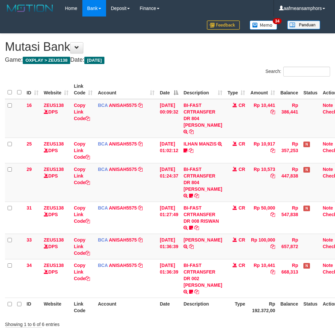
scroll to position [53, 5]
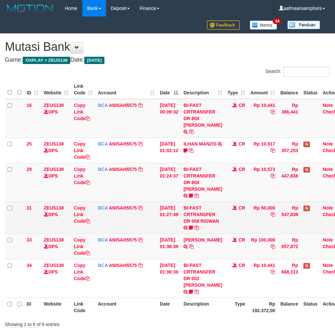
scroll to position [53, 5]
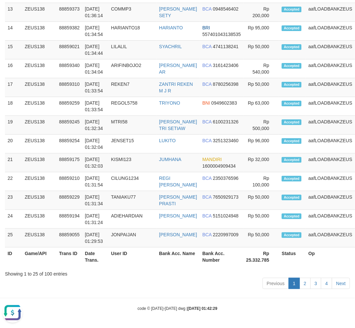
drag, startPoint x: 165, startPoint y: 294, endPoint x: 172, endPoint y: 267, distance: 27.2
drag, startPoint x: 147, startPoint y: 295, endPoint x: 135, endPoint y: 255, distance: 41.3
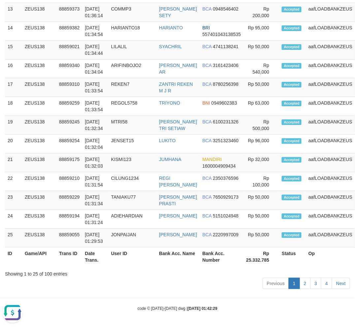
scroll to position [467, 0]
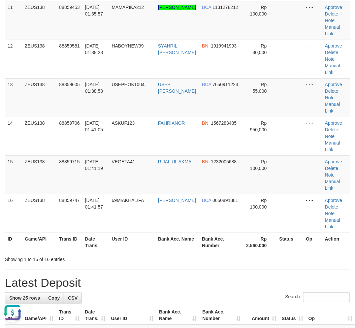
click at [218, 297] on div "**********" at bounding box center [177, 194] width 355 height 1288
drag, startPoint x: 179, startPoint y: 273, endPoint x: 97, endPoint y: 269, distance: 82.5
click at [160, 272] on div "**********" at bounding box center [177, 194] width 355 height 1288
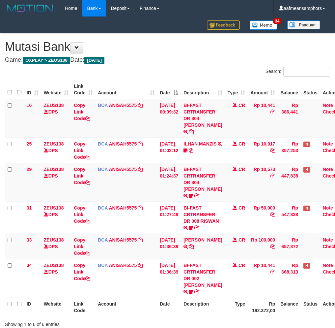
scroll to position [53, 5]
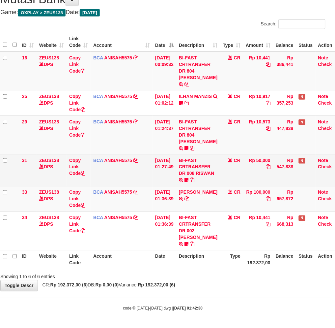
drag, startPoint x: 0, startPoint y: 0, endPoint x: 209, endPoint y: 173, distance: 271.7
click at [213, 172] on td "BI-FAST CRTRANSFER DR 008 RISWAN Riswan00" at bounding box center [198, 170] width 44 height 32
click at [189, 178] on icon at bounding box center [187, 180] width 4 height 5
click at [196, 181] on span "Riswan00" at bounding box center [206, 181] width 20 height 6
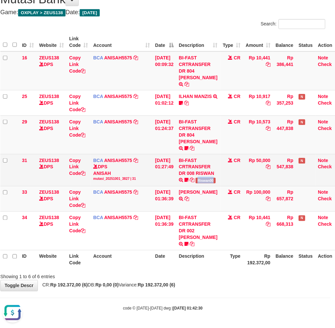
scroll to position [0, 0]
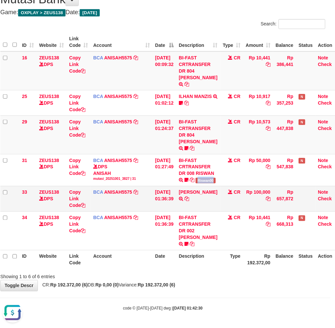
copy span "Riswan00"
click at [189, 146] on icon at bounding box center [187, 148] width 4 height 5
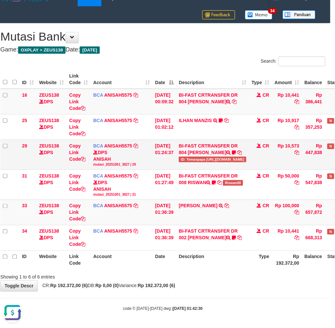
click at [200, 162] on td "BI-FAST CRTRANSFER DR 804 AMANDA ANGGI PRAYO ID: Temanpapa https://prnt.sc/ZOEH…" at bounding box center [212, 154] width 73 height 30
copy span "Temanpapa"
click at [218, 275] on div "Showing 1 to 6 of 6 entries" at bounding box center [162, 275] width 335 height 9
click at [227, 266] on th "Description" at bounding box center [212, 259] width 73 height 19
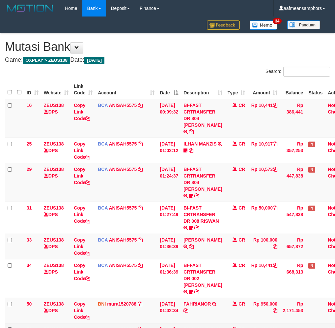
scroll to position [104, 5]
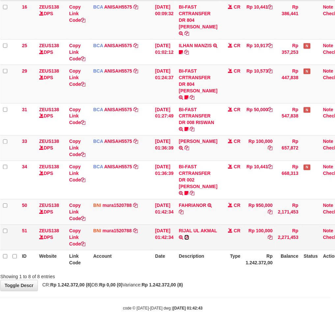
click at [189, 235] on icon at bounding box center [187, 237] width 5 height 5
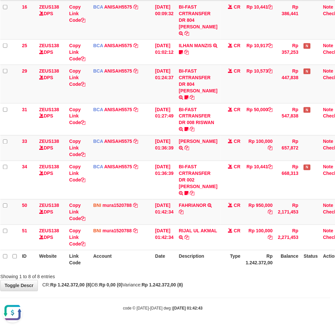
scroll to position [0, 0]
drag, startPoint x: 191, startPoint y: 212, endPoint x: 197, endPoint y: 213, distance: 5.4
click at [184, 212] on icon at bounding box center [181, 212] width 5 height 5
click at [235, 285] on div "**********" at bounding box center [162, 112] width 335 height 355
click at [239, 284] on div "**********" at bounding box center [162, 112] width 335 height 355
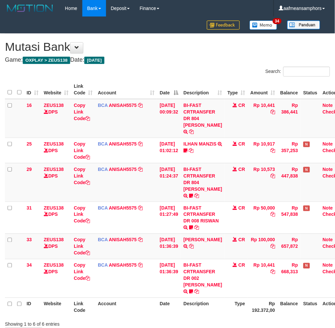
scroll to position [53, 5]
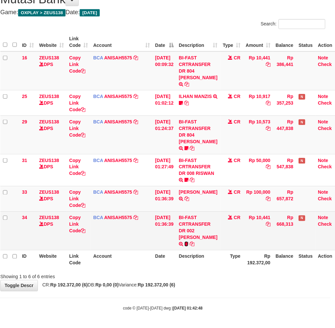
click at [185, 243] on icon at bounding box center [187, 244] width 4 height 5
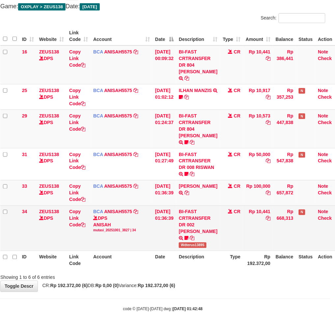
click at [201, 248] on span "Wdterus13895" at bounding box center [193, 245] width 28 height 6
copy span "Wdterus13895"
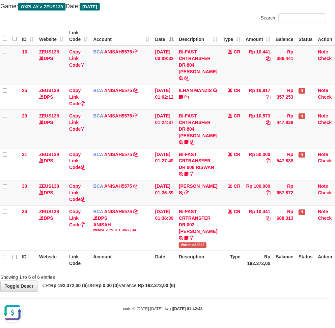
click at [243, 278] on div "Showing 1 to 6 of 6 entries" at bounding box center [162, 275] width 335 height 9
drag, startPoint x: 245, startPoint y: 277, endPoint x: 251, endPoint y: 275, distance: 6.9
click at [246, 277] on div "Showing 1 to 6 of 6 entries" at bounding box center [162, 275] width 335 height 9
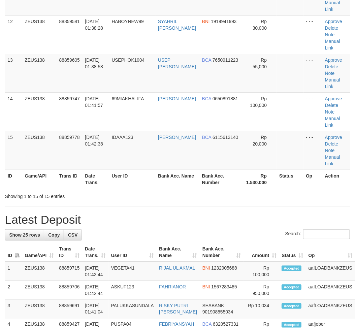
scroll to position [467, 0]
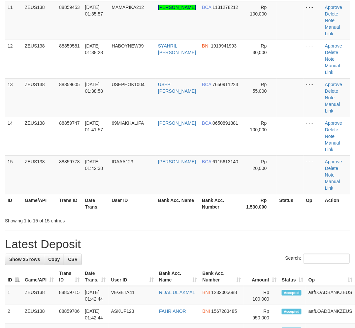
click at [195, 246] on h1 "Latest Deposit" at bounding box center [177, 243] width 345 height 13
drag, startPoint x: 187, startPoint y: 206, endPoint x: 12, endPoint y: 260, distance: 183.6
click at [178, 210] on th "Bank Acc. Name" at bounding box center [177, 203] width 44 height 19
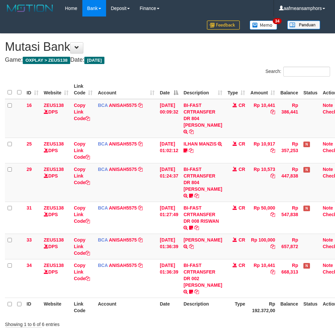
scroll to position [53, 5]
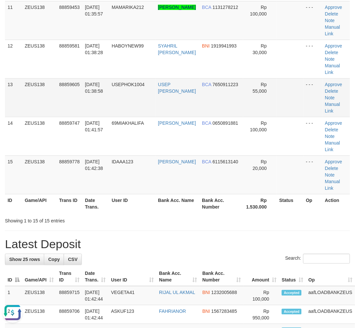
click at [88, 84] on span "01/10/2025 01:38:58" at bounding box center [94, 88] width 18 height 12
click at [89, 84] on span "01/10/2025 01:38:58" at bounding box center [94, 88] width 18 height 12
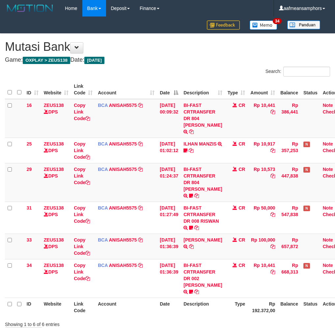
scroll to position [53, 5]
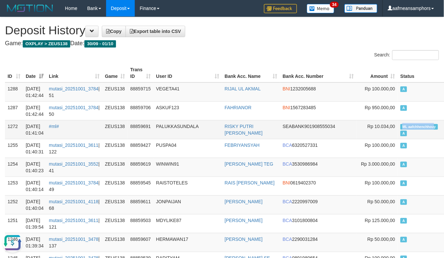
drag, startPoint x: 376, startPoint y: 124, endPoint x: 406, endPoint y: 126, distance: 30.1
click at [406, 126] on span "ML aafchhenchhouy" at bounding box center [419, 127] width 38 height 6
click at [101, 31] on h1 "Deposit History Copy Export table into CSV" at bounding box center [222, 30] width 434 height 13
click at [94, 30] on span at bounding box center [92, 31] width 5 height 5
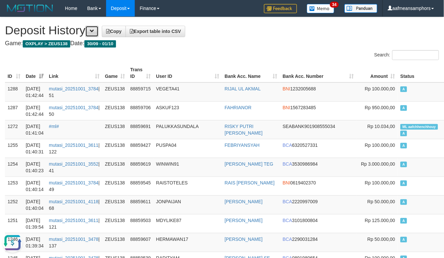
click at [94, 30] on span at bounding box center [92, 31] width 5 height 5
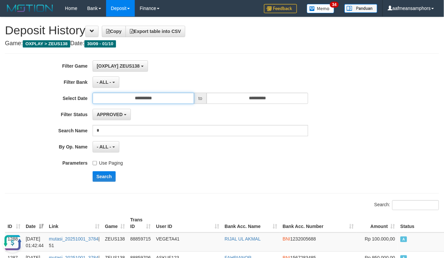
click at [168, 100] on input "**********" at bounding box center [144, 98] width 102 height 11
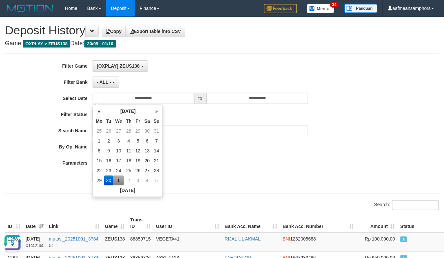
click at [117, 177] on td "1" at bounding box center [118, 180] width 11 height 10
type input "**********"
click at [217, 160] on div "Use Paging" at bounding box center [201, 161] width 216 height 9
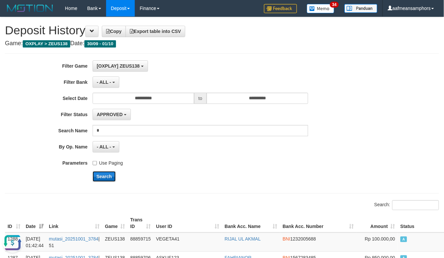
click at [99, 175] on button "Search" at bounding box center [104, 176] width 23 height 11
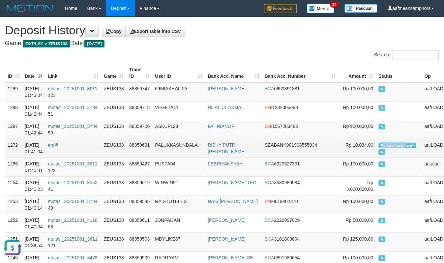
copy span "ML aafchhench"
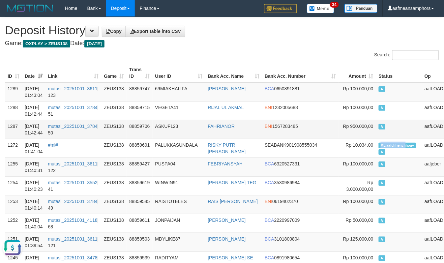
drag, startPoint x: 348, startPoint y: 142, endPoint x: 375, endPoint y: 134, distance: 28.2
click at [379, 143] on span "ML aafchhenchhouy" at bounding box center [398, 146] width 38 height 6
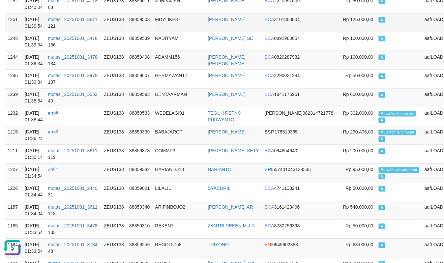
scroll to position [821, 0]
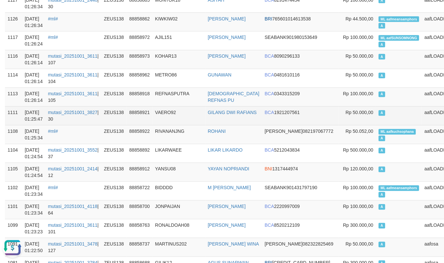
click at [205, 120] on td "VAERO92" at bounding box center [179, 115] width 53 height 19
click at [199, 117] on td "VAERO92" at bounding box center [179, 115] width 53 height 19
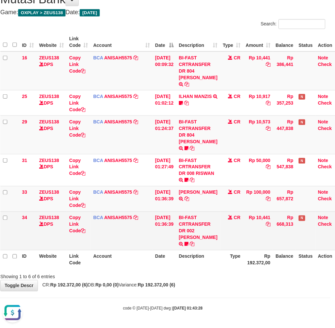
click at [167, 235] on td "[DATE] 01:36:39" at bounding box center [165, 230] width 24 height 39
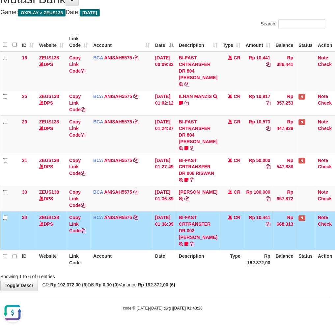
drag, startPoint x: 177, startPoint y: 230, endPoint x: 196, endPoint y: 218, distance: 22.7
click at [182, 229] on tr "34 ZEUS138 DPS Copy Link Code BCA ANISAH5575 DPS ANISAH mutasi_20251001_3827 | …" at bounding box center [171, 230] width 342 height 39
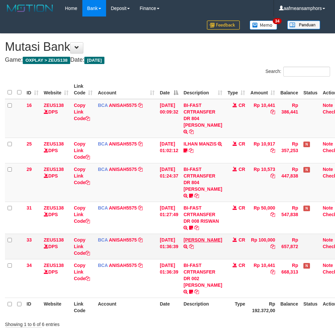
scroll to position [53, 5]
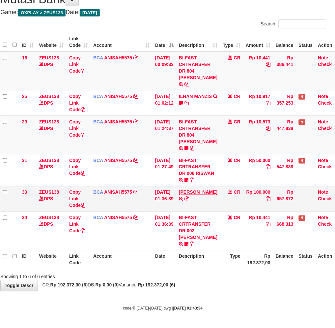
click at [200, 193] on td "[PERSON_NAME] TRSF E-BANKING CR 0110/FTSCY/WS95031 100000.00[PERSON_NAME]" at bounding box center [198, 198] width 44 height 25
click at [203, 205] on td "NURUL CHOMARIYAH TRSF E-BANKING CR 0110/FTSCY/WS95031 100000.00NURUL CHOMARIYAH" at bounding box center [198, 198] width 44 height 25
click at [200, 195] on link "NURUL CHOMARIYAH" at bounding box center [198, 191] width 39 height 5
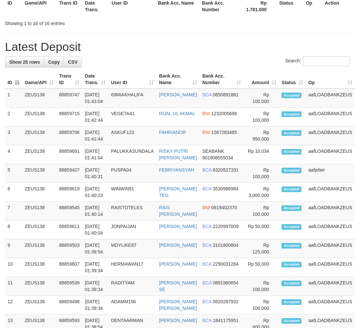
scroll to position [467, 0]
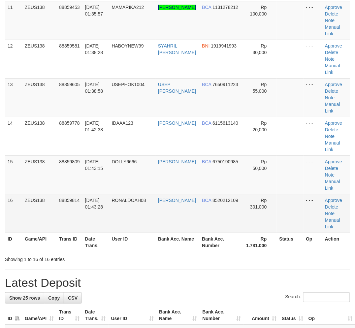
click at [188, 220] on td "[PERSON_NAME]" at bounding box center [177, 213] width 44 height 39
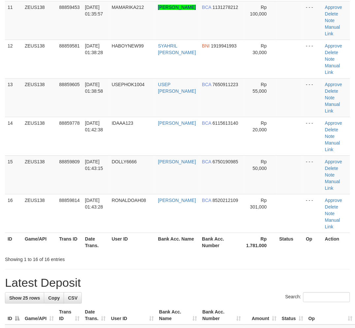
drag, startPoint x: 166, startPoint y: 214, endPoint x: 0, endPoint y: 262, distance: 172.9
click at [159, 215] on td "[PERSON_NAME]" at bounding box center [177, 213] width 44 height 39
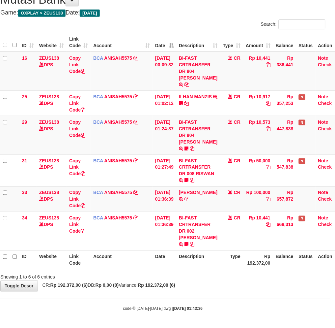
scroll to position [53, 5]
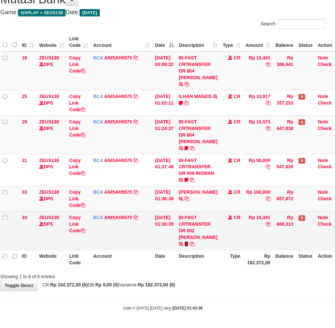
drag, startPoint x: 184, startPoint y: 243, endPoint x: 189, endPoint y: 246, distance: 6.0
click at [185, 243] on icon at bounding box center [187, 244] width 4 height 5
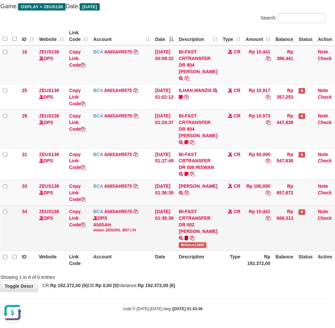
scroll to position [0, 0]
click at [190, 248] on span "Wdterus13895" at bounding box center [193, 245] width 28 height 6
copy span "Wdterus13895"
drag, startPoint x: 224, startPoint y: 225, endPoint x: 236, endPoint y: 223, distance: 11.3
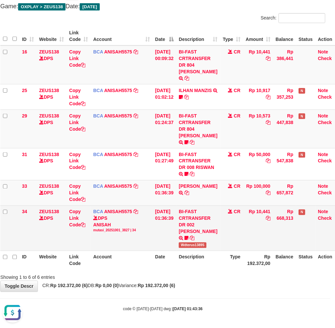
click at [223, 225] on td "CR" at bounding box center [231, 227] width 23 height 45
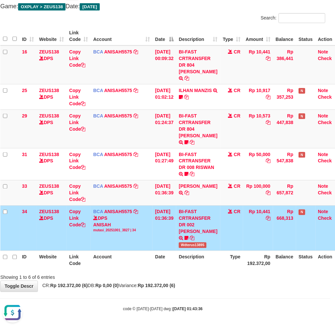
click at [229, 222] on td "CR" at bounding box center [231, 227] width 23 height 45
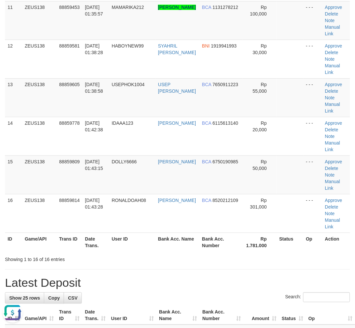
drag, startPoint x: 192, startPoint y: 265, endPoint x: 206, endPoint y: 265, distance: 14.2
click at [206, 265] on div "**********" at bounding box center [177, 194] width 355 height 1288
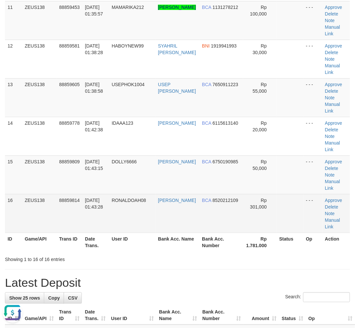
click at [169, 230] on td "ANGGIT WIDYANTORO" at bounding box center [177, 213] width 44 height 39
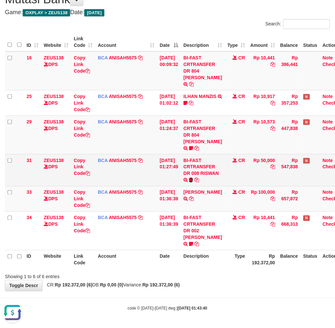
click at [193, 178] on icon at bounding box center [191, 180] width 4 height 5
click at [203, 183] on span "Riswan00" at bounding box center [210, 181] width 20 height 6
copy span "Riswan00"
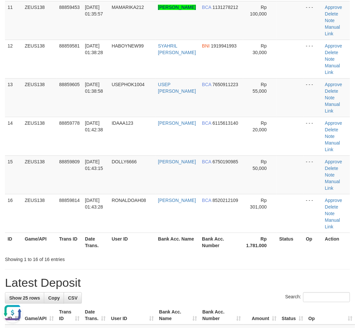
drag, startPoint x: 170, startPoint y: 248, endPoint x: 198, endPoint y: 256, distance: 29.3
click at [124, 271] on div "**********" at bounding box center [177, 194] width 355 height 1288
click at [124, 267] on div "**********" at bounding box center [177, 194] width 355 height 1288
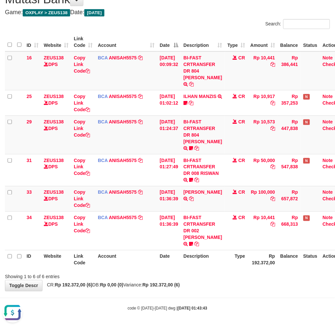
click at [221, 280] on div "Showing 1 to 6 of 6 entries" at bounding box center [167, 275] width 335 height 9
click at [221, 276] on div "Showing 1 to 6 of 6 entries" at bounding box center [167, 275] width 335 height 9
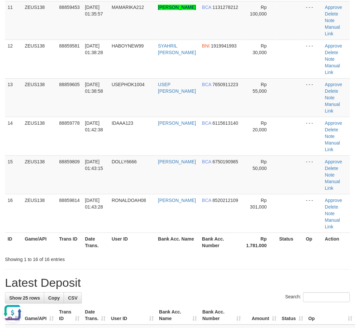
click at [162, 283] on h1 "Latest Deposit" at bounding box center [177, 282] width 345 height 13
drag, startPoint x: 161, startPoint y: 283, endPoint x: 2, endPoint y: 258, distance: 161.2
click at [146, 280] on h1 "Latest Deposit" at bounding box center [177, 282] width 345 height 13
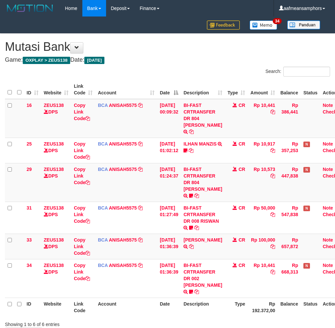
scroll to position [50, 0]
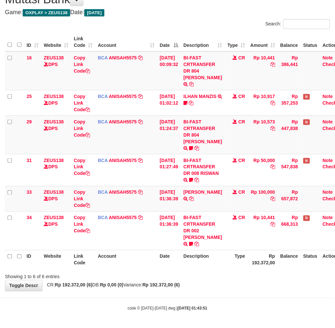
click at [216, 271] on div "ID Website Link Code Account Date Description Type Amount Balance Status Action…" at bounding box center [167, 151] width 335 height 240
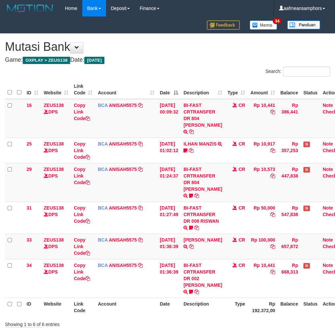
scroll to position [50, 0]
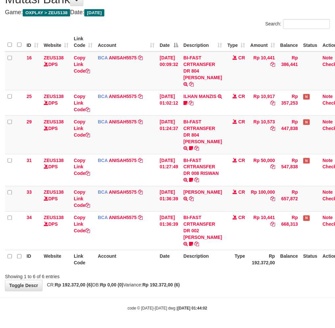
drag, startPoint x: 250, startPoint y: 267, endPoint x: 246, endPoint y: 268, distance: 3.6
click at [248, 268] on th "Rp 192.372,00" at bounding box center [263, 259] width 30 height 19
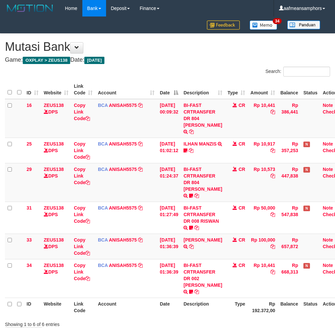
scroll to position [50, 0]
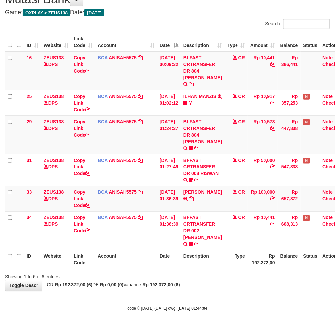
drag, startPoint x: 0, startPoint y: 0, endPoint x: 256, endPoint y: 258, distance: 363.5
click at [244, 264] on th "Type" at bounding box center [236, 259] width 23 height 19
click at [248, 259] on th "Rp 192.372,00" at bounding box center [263, 259] width 30 height 19
click at [263, 276] on div "Showing 1 to 6 of 6 entries" at bounding box center [167, 275] width 335 height 9
click at [203, 291] on div "**********" at bounding box center [167, 138] width 335 height 305
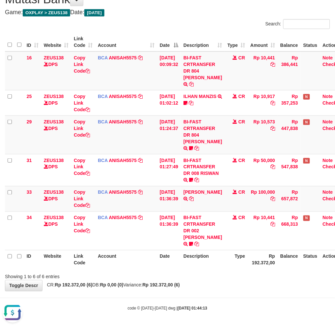
drag, startPoint x: 230, startPoint y: 286, endPoint x: 235, endPoint y: 285, distance: 5.8
click at [234, 285] on div "**********" at bounding box center [167, 138] width 335 height 305
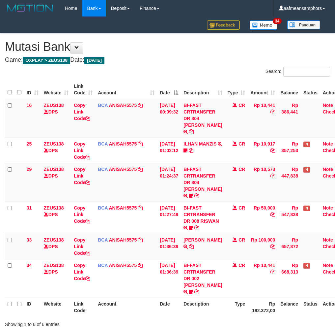
scroll to position [50, 0]
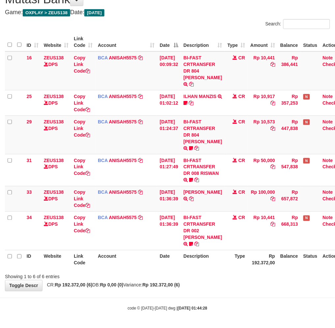
click at [218, 291] on div "**********" at bounding box center [167, 138] width 335 height 305
click at [215, 284] on div "**********" at bounding box center [167, 138] width 335 height 305
click at [215, 285] on div "**********" at bounding box center [167, 138] width 335 height 305
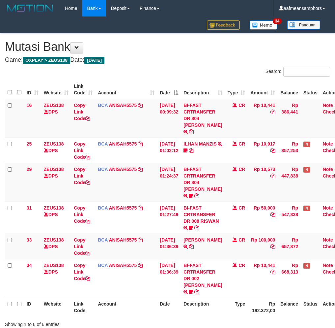
scroll to position [50, 0]
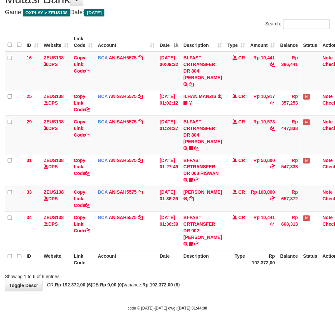
click at [199, 298] on body "Toggle navigation Home Bank Account List Load By Website Group [OXPLAY] ZEUS138…" at bounding box center [167, 140] width 335 height 375
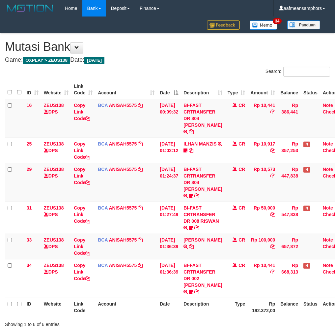
scroll to position [50, 0]
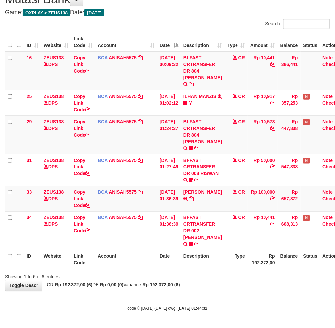
click at [238, 280] on div "Showing 1 to 6 of 6 entries" at bounding box center [167, 275] width 335 height 9
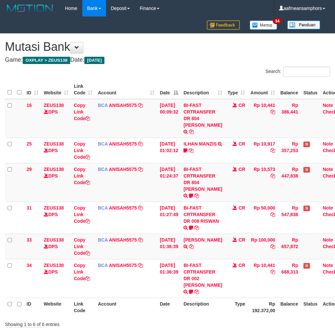
scroll to position [50, 0]
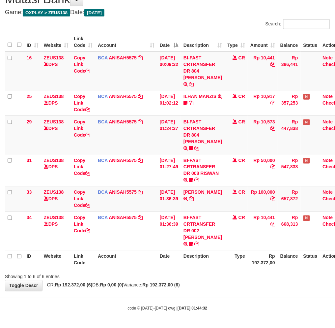
click at [235, 280] on div "Showing 1 to 6 of 6 entries" at bounding box center [167, 275] width 335 height 9
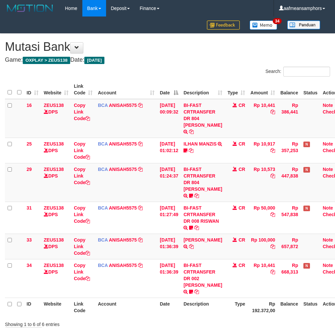
scroll to position [50, 0]
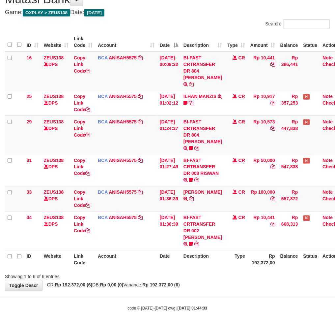
click at [240, 280] on div "Showing 1 to 6 of 6 entries" at bounding box center [167, 275] width 335 height 9
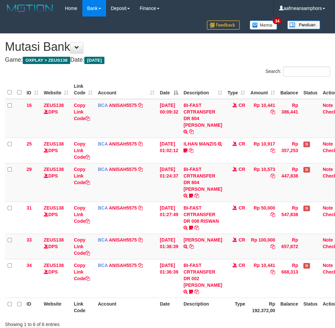
scroll to position [50, 0]
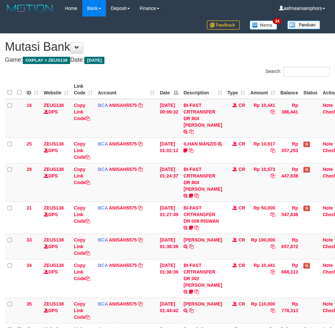
scroll to position [50, 0]
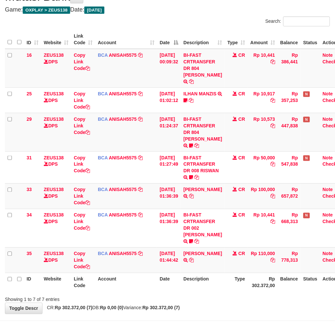
click at [210, 309] on div "**********" at bounding box center [167, 149] width 335 height 330
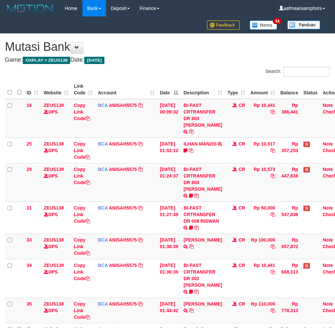
scroll to position [50, 0]
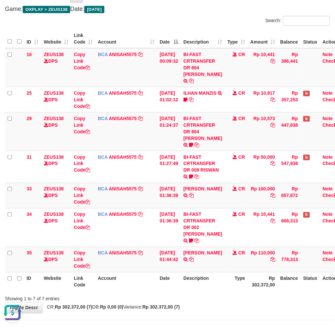
click at [181, 283] on th "Date" at bounding box center [169, 281] width 24 height 19
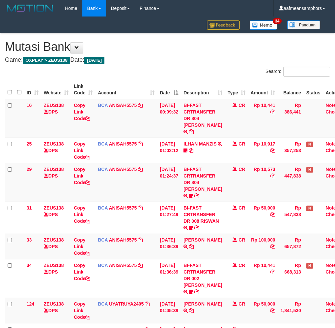
scroll to position [53, 0]
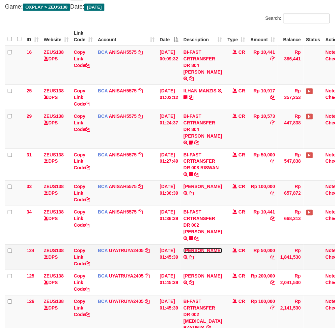
click at [210, 253] on link "BAKHTIAR EFENDI" at bounding box center [203, 250] width 39 height 5
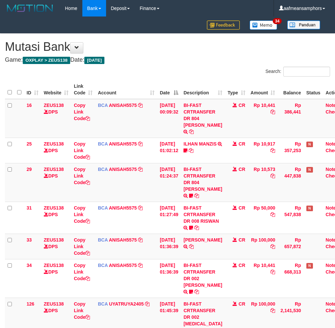
scroll to position [53, 0]
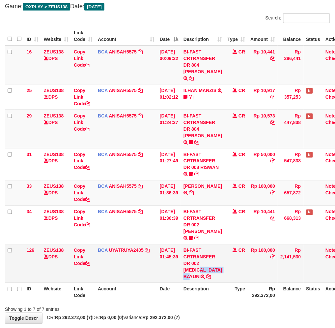
click at [205, 275] on td "BI-FAST CRTRANSFER DR 002 [MEDICAL_DATA] BAYUNI" at bounding box center [203, 263] width 44 height 39
copy td "[MEDICAL_DATA] BAYUNI"
click at [75, 262] on link "Copy Link Code" at bounding box center [82, 256] width 16 height 18
copy td "[MEDICAL_DATA] BAYUNI"
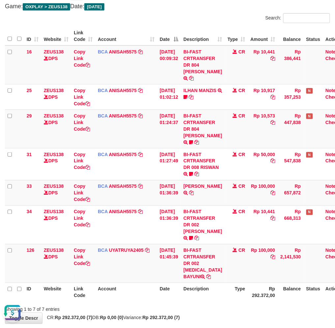
scroll to position [105, 0]
click at [202, 310] on div "Showing 1 to 7 of 7 entries" at bounding box center [167, 307] width 335 height 9
drag, startPoint x: 202, startPoint y: 310, endPoint x: 205, endPoint y: 306, distance: 5.1
click at [203, 307] on div "Showing 1 to 7 of 7 entries" at bounding box center [167, 307] width 335 height 9
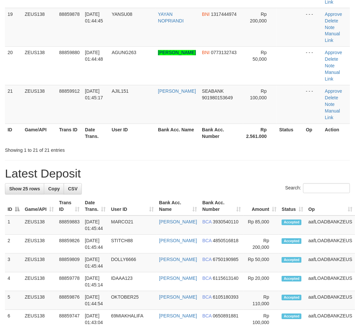
drag, startPoint x: 157, startPoint y: 291, endPoint x: 204, endPoint y: 192, distance: 109.5
click at [182, 281] on tr "4 ZEUS138 88859778 [DATE] 01:45:14 IDAAA123 [PERSON_NAME][GEOGRAPHIC_DATA] BCA …" at bounding box center [193, 281] width 377 height 19
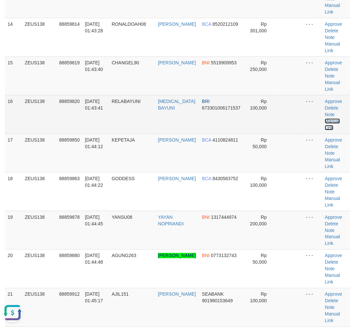
click at [330, 118] on link "Manual Link" at bounding box center [332, 124] width 15 height 12
click at [325, 118] on link "Manual Link" at bounding box center [332, 124] width 15 height 12
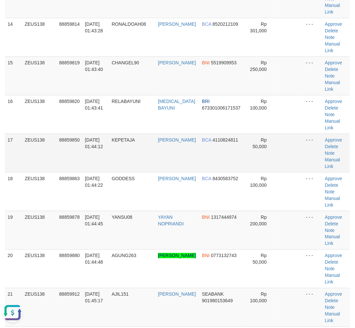
drag, startPoint x: 333, startPoint y: 120, endPoint x: 152, endPoint y: 151, distance: 183.6
click at [333, 120] on link "Manual Link" at bounding box center [332, 124] width 15 height 12
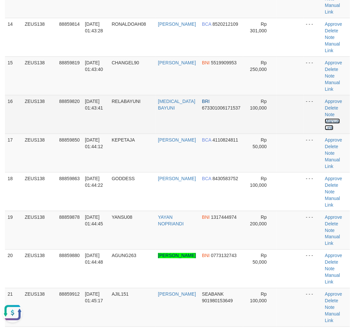
click at [325, 118] on link "Manual Link" at bounding box center [332, 124] width 15 height 12
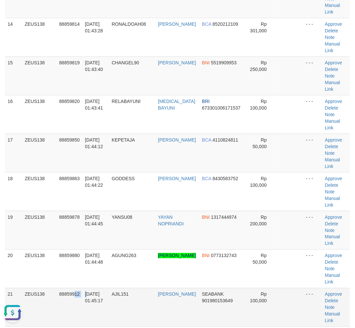
click at [86, 295] on tr "21 ZEUS138 88859912 01/10/2025 01:45:17 AJIL151 ANGGI FACHRUL ROJI SEABANK 9019…" at bounding box center [177, 307] width 345 height 39
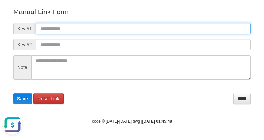
paste input "**********"
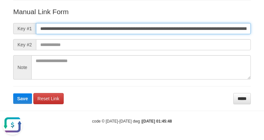
click at [160, 31] on input "**********" at bounding box center [143, 28] width 215 height 11
type input "**********"
click at [13, 94] on button "Save" at bounding box center [22, 99] width 19 height 11
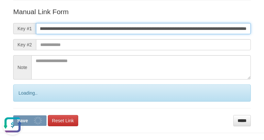
click at [13, 116] on button "Save" at bounding box center [29, 121] width 33 height 11
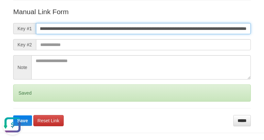
click at [13, 116] on button "Save" at bounding box center [22, 121] width 19 height 11
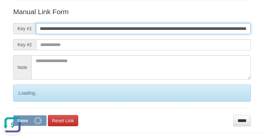
click at [13, 116] on button "Save" at bounding box center [29, 121] width 33 height 11
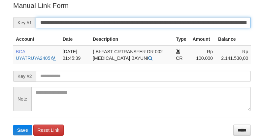
click at [146, 20] on input "**********" at bounding box center [143, 22] width 215 height 11
click at [13, 125] on button "Save" at bounding box center [22, 130] width 19 height 11
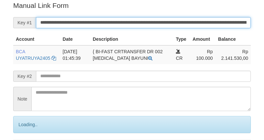
click at [146, 20] on input "**********" at bounding box center [143, 22] width 215 height 11
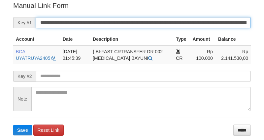
click at [154, 26] on input "**********" at bounding box center [143, 22] width 215 height 11
click at [13, 125] on button "Save" at bounding box center [22, 130] width 19 height 11
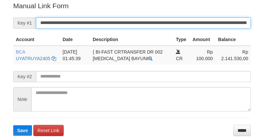
click at [154, 26] on input "**********" at bounding box center [143, 22] width 215 height 11
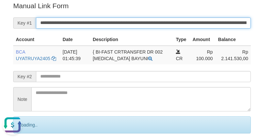
scroll to position [0, 0]
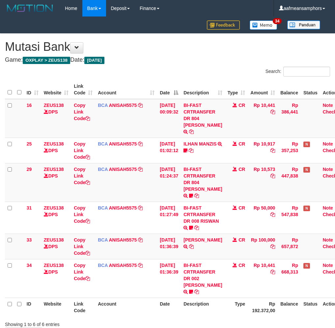
scroll to position [53, 0]
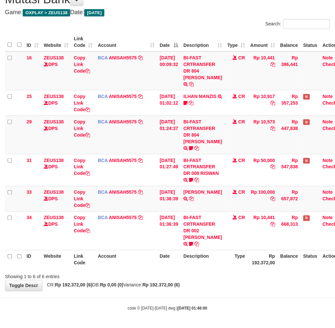
click at [233, 278] on div "Showing 1 to 6 of 6 entries" at bounding box center [167, 275] width 335 height 9
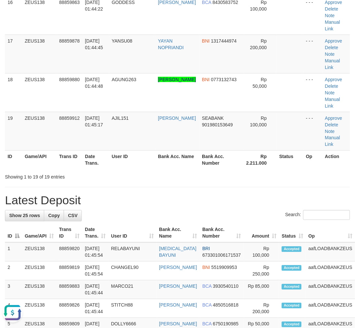
click at [352, 195] on div "**********" at bounding box center [177, 54] width 355 height 1404
click at [322, 191] on div "**********" at bounding box center [177, 54] width 355 height 1404
click at [321, 191] on div "**********" at bounding box center [177, 54] width 355 height 1404
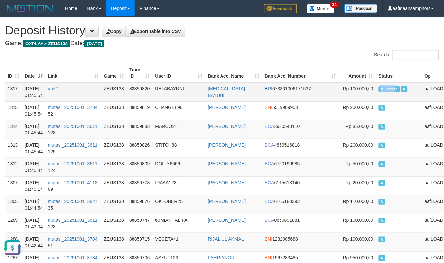
drag, startPoint x: 349, startPoint y: 94, endPoint x: 364, endPoint y: 96, distance: 15.3
click at [376, 96] on td "ML aafosa A" at bounding box center [399, 91] width 46 height 19
copy span "ML aafos"
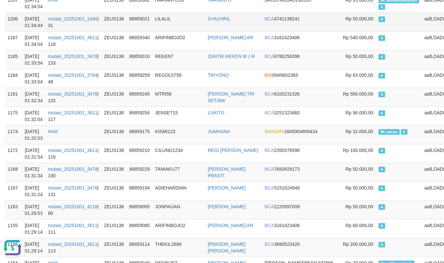
scroll to position [765, 0]
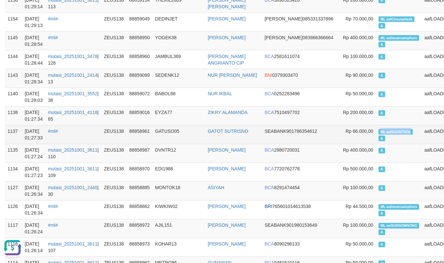
drag, startPoint x: 351, startPoint y: 130, endPoint x: 381, endPoint y: 132, distance: 30.4
click at [381, 132] on td "ML aafSUONTHOL A" at bounding box center [399, 134] width 46 height 19
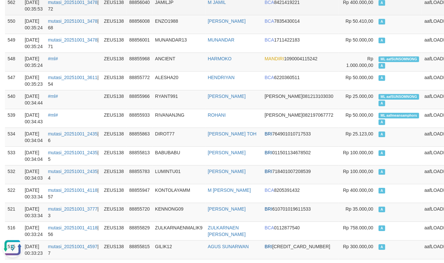
scroll to position [4727, 0]
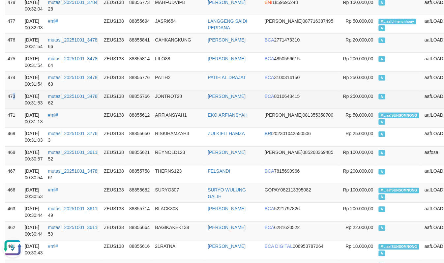
drag, startPoint x: 17, startPoint y: 108, endPoint x: 12, endPoint y: 108, distance: 4.9
click at [12, 108] on td "473" at bounding box center [13, 99] width 17 height 19
click at [172, 109] on td "JONTROT28" at bounding box center [179, 99] width 53 height 19
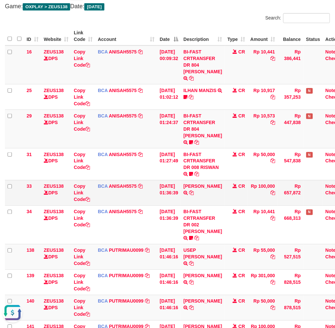
click at [152, 198] on td "BCA ANISAH5575 DPS ANISAH mutasi_20251001_3827 | 33 mutasi_20251001_3827 | 33" at bounding box center [126, 192] width 62 height 25
drag, startPoint x: 152, startPoint y: 198, endPoint x: 154, endPoint y: 188, distance: 10.4
click at [152, 198] on td "BCA ANISAH5575 DPS ANISAH mutasi_20251001_3827 | 33 mutasi_20251001_3827 | 33" at bounding box center [126, 192] width 62 height 25
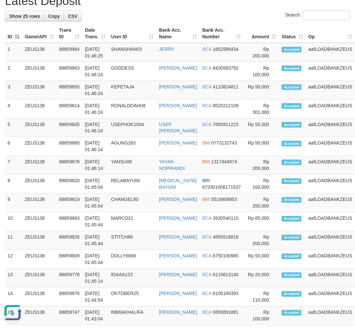
drag, startPoint x: 170, startPoint y: 263, endPoint x: 186, endPoint y: 179, distance: 85.7
click at [174, 231] on tr "10 ZEUS138 88859883 01/10/2025 01:45:44 MARCO21 SUGENG HARYADI BCA 3930540110 R…" at bounding box center [193, 221] width 377 height 19
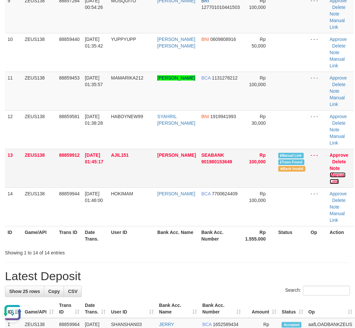
drag, startPoint x: 334, startPoint y: 181, endPoint x: 274, endPoint y: 184, distance: 60.7
click at [334, 181] on link "Manual Link" at bounding box center [338, 178] width 16 height 12
click at [334, 182] on link "Manual Link" at bounding box center [338, 178] width 16 height 12
drag, startPoint x: 187, startPoint y: 303, endPoint x: 184, endPoint y: 300, distance: 4.0
click at [187, 297] on div "Search:" at bounding box center [177, 291] width 345 height 12
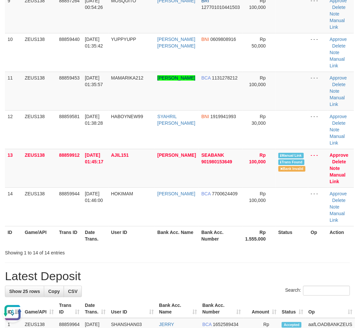
click at [185, 297] on div "Search:" at bounding box center [177, 291] width 345 height 12
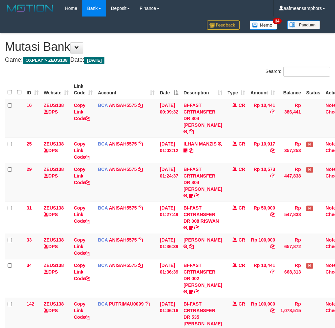
scroll to position [92, 0]
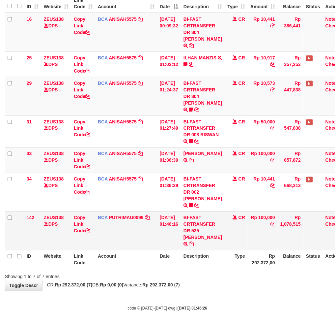
drag, startPoint x: 205, startPoint y: 230, endPoint x: 203, endPoint y: 235, distance: 5.2
click at [203, 235] on td "BI-FAST CRTRANSFER DR 535 [PERSON_NAME]" at bounding box center [203, 230] width 44 height 39
copy td "[PERSON_NAME] FACHR"
click at [77, 223] on link "Copy Link Code" at bounding box center [82, 224] width 16 height 18
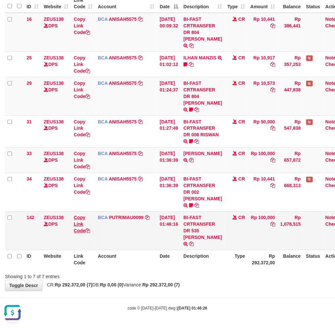
copy td "[PERSON_NAME] FACHR"
click at [218, 279] on div "**********" at bounding box center [167, 119] width 335 height 343
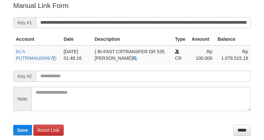
scroll to position [133, 0]
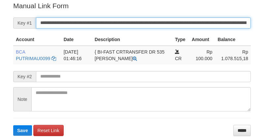
click at [175, 24] on input "**********" at bounding box center [143, 22] width 215 height 11
paste input "text"
click at [175, 24] on input "**********" at bounding box center [143, 22] width 215 height 11
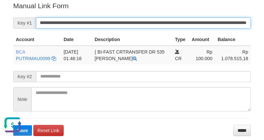
type input "**********"
click at [13, 126] on button "Save" at bounding box center [22, 131] width 19 height 11
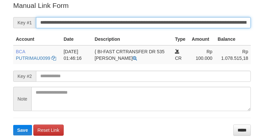
drag, startPoint x: 0, startPoint y: 0, endPoint x: 143, endPoint y: 23, distance: 144.9
click at [143, 23] on input "**********" at bounding box center [143, 22] width 215 height 11
click at [13, 125] on button "Save" at bounding box center [22, 130] width 19 height 11
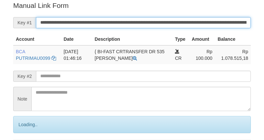
click at [143, 23] on input "**********" at bounding box center [143, 22] width 215 height 11
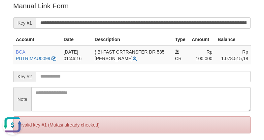
scroll to position [0, 0]
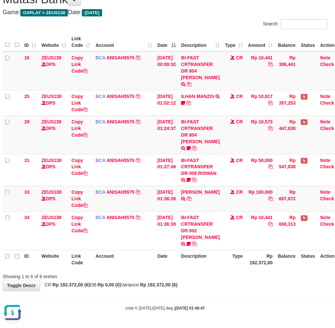
click at [173, 282] on div "**********" at bounding box center [165, 138] width 335 height 305
click at [246, 282] on div "**********" at bounding box center [165, 138] width 335 height 305
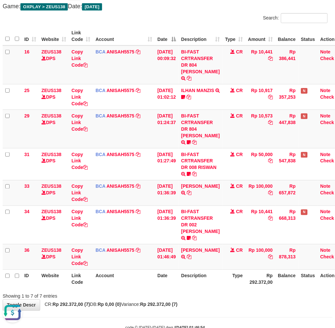
click at [179, 281] on th "Date" at bounding box center [167, 278] width 24 height 19
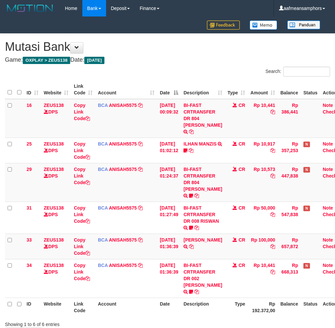
scroll to position [53, 2]
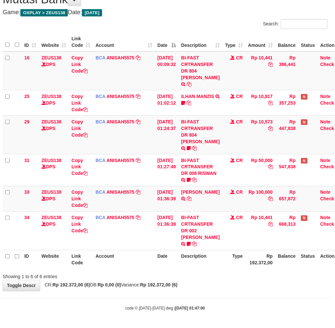
drag, startPoint x: 231, startPoint y: 270, endPoint x: 235, endPoint y: 269, distance: 3.3
click at [231, 270] on div "ID Website Link Code Account Date Description Type Amount Balance Status Action…" at bounding box center [165, 151] width 335 height 240
click at [229, 264] on th "Type" at bounding box center [234, 259] width 23 height 19
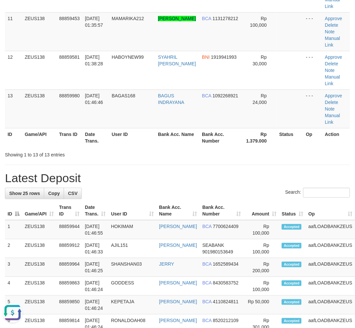
drag, startPoint x: 176, startPoint y: 148, endPoint x: 181, endPoint y: 148, distance: 4.6
click at [181, 149] on div at bounding box center [251, 149] width 207 height 0
click at [153, 158] on div "**********" at bounding box center [177, 147] width 355 height 1172
drag, startPoint x: 154, startPoint y: 158, endPoint x: 24, endPoint y: 218, distance: 143.2
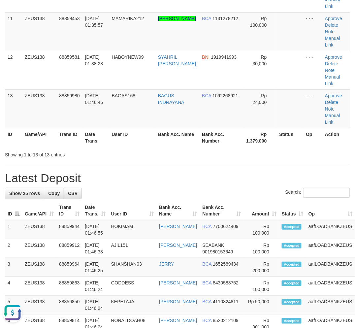
click at [151, 158] on div "**********" at bounding box center [177, 147] width 355 height 1172
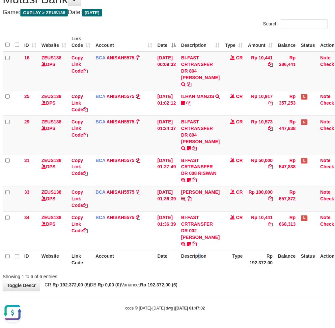
click at [203, 251] on th "Description" at bounding box center [201, 259] width 44 height 19
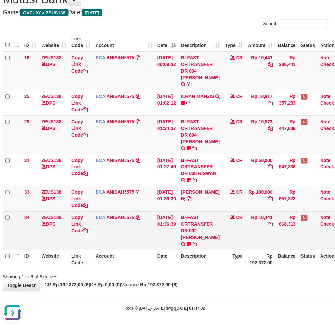
drag, startPoint x: 218, startPoint y: 249, endPoint x: 213, endPoint y: 249, distance: 4.3
click at [214, 249] on td "BI-FAST CRTRANSFER DR 002 AYU AGUSTINA Wdterus13895" at bounding box center [201, 230] width 44 height 39
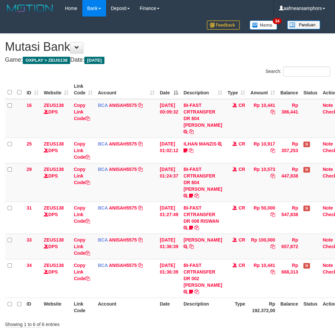
scroll to position [53, 2]
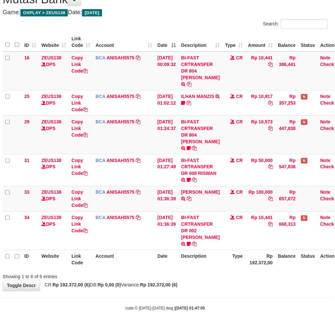
click at [150, 325] on body "Toggle navigation Home Bank Account List Load By Website Group [OXPLAY] ZEUS138…" at bounding box center [165, 140] width 335 height 375
click at [187, 300] on body "Toggle navigation Home Bank Account List Load By Website Group [OXPLAY] ZEUS138…" at bounding box center [165, 140] width 335 height 375
click at [216, 292] on body "Toggle navigation Home Bank Account List Load By Website Group [OXPLAY] ZEUS138…" at bounding box center [165, 140] width 335 height 375
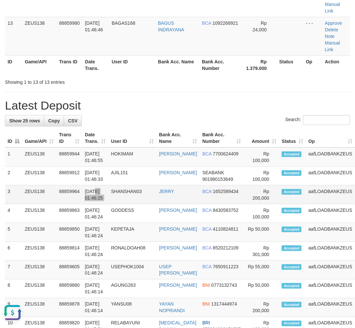
click at [112, 189] on tr "3 ZEUS138 88859964 01/10/2025 01:46:25 SHANSHAN03 JERRY BCA 1652589434 Rp 200,0…" at bounding box center [193, 194] width 377 height 19
click at [107, 242] on td "01/10/2025 01:46:24" at bounding box center [95, 232] width 26 height 19
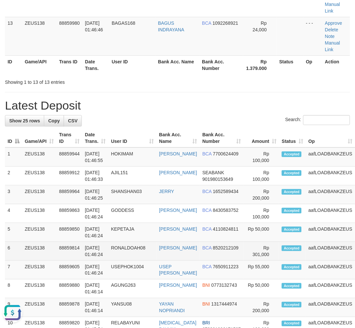
drag, startPoint x: 107, startPoint y: 245, endPoint x: 42, endPoint y: 254, distance: 65.8
click at [108, 242] on td "01/10/2025 01:46:24" at bounding box center [95, 232] width 26 height 19
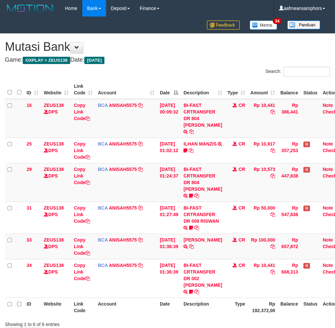
scroll to position [53, 2]
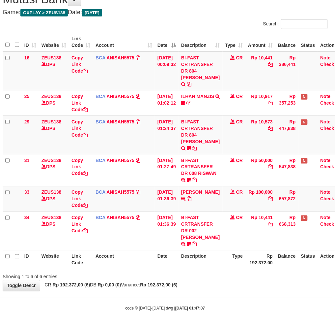
click at [231, 285] on div "**********" at bounding box center [165, 138] width 335 height 305
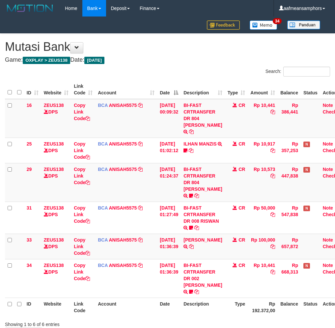
scroll to position [53, 2]
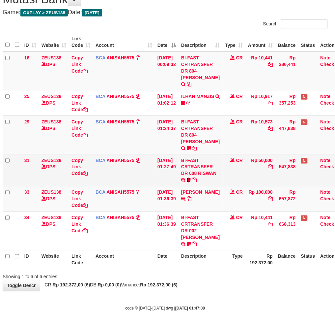
click at [191, 178] on icon at bounding box center [189, 180] width 4 height 5
click at [203, 183] on td "BI-FAST CRTRANSFER DR 008 RISWAN Riswan00" at bounding box center [201, 170] width 44 height 32
copy span "Riswan00"
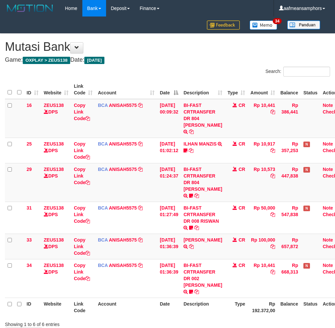
scroll to position [53, 2]
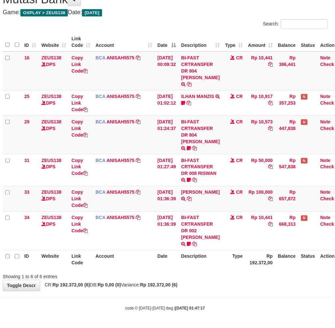
click at [205, 280] on div "**********" at bounding box center [165, 138] width 335 height 305
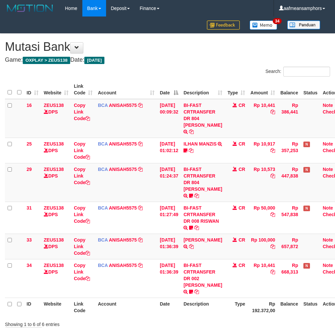
scroll to position [53, 2]
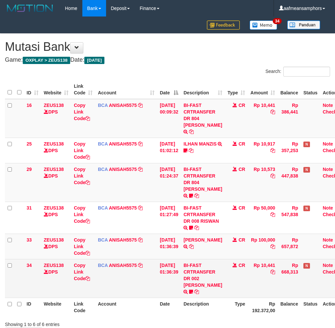
scroll to position [53, 2]
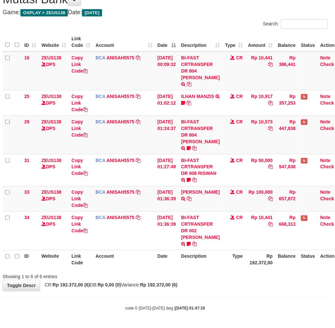
click at [181, 274] on div "Showing 1 to 6 of 6 entries" at bounding box center [165, 275] width 335 height 9
click at [190, 266] on th "Description" at bounding box center [201, 259] width 44 height 19
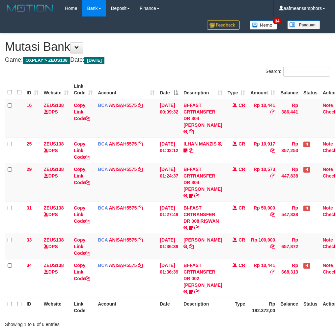
scroll to position [53, 2]
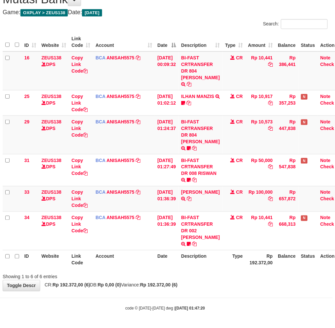
click at [241, 287] on div "**********" at bounding box center [165, 138] width 335 height 305
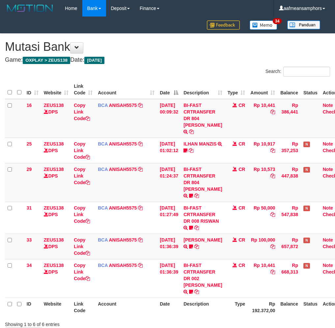
scroll to position [53, 2]
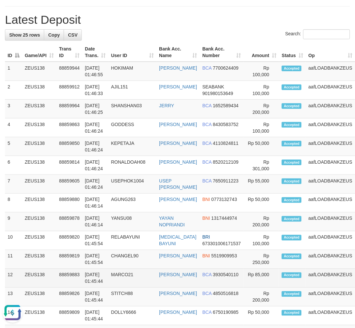
click at [114, 287] on td "MARCO21" at bounding box center [132, 278] width 48 height 19
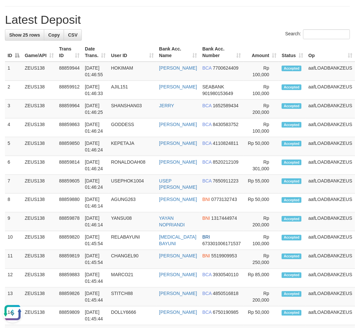
drag, startPoint x: 107, startPoint y: 291, endPoint x: 1, endPoint y: 286, distance: 105.9
click at [102, 287] on td "01/10/2025 01:45:44" at bounding box center [95, 278] width 26 height 19
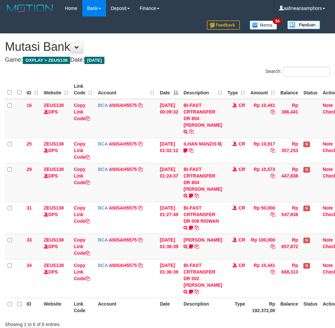
scroll to position [53, 2]
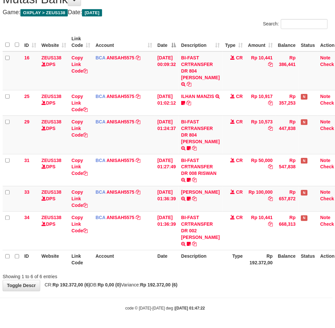
click at [201, 289] on div "**********" at bounding box center [165, 138] width 335 height 305
click at [199, 285] on div "**********" at bounding box center [165, 138] width 335 height 305
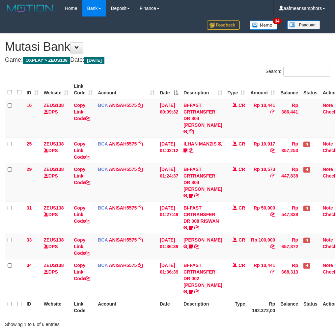
scroll to position [53, 2]
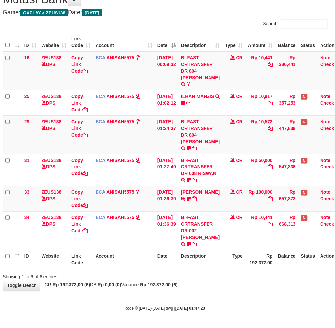
click at [224, 285] on div "**********" at bounding box center [165, 138] width 335 height 305
click at [219, 273] on div "Showing 1 to 6 of 6 entries" at bounding box center [165, 275] width 335 height 9
click at [164, 293] on body "Toggle navigation Home Bank Account List Load By Website Group [OXPLAY] ZEUS138…" at bounding box center [165, 140] width 335 height 375
click at [172, 285] on strong "Rp 192.372,00 (6)" at bounding box center [159, 284] width 38 height 5
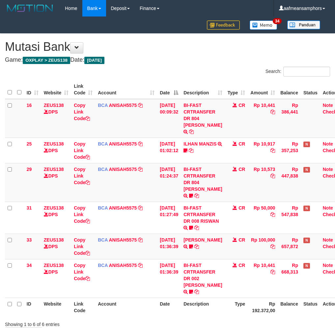
scroll to position [53, 2]
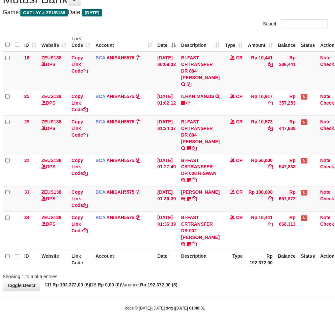
drag, startPoint x: 190, startPoint y: 281, endPoint x: 193, endPoint y: 281, distance: 3.4
click at [189, 281] on div "**********" at bounding box center [165, 138] width 335 height 305
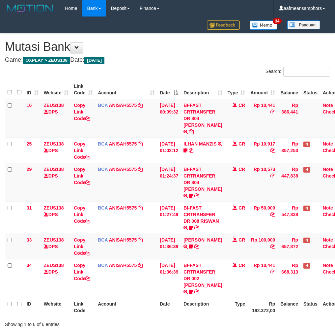
scroll to position [53, 2]
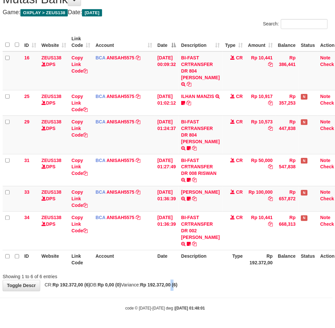
click at [191, 288] on div "**********" at bounding box center [165, 138] width 335 height 305
drag, startPoint x: 212, startPoint y: 284, endPoint x: 215, endPoint y: 284, distance: 3.4
click at [215, 284] on div "**********" at bounding box center [165, 138] width 335 height 305
click at [216, 284] on div "**********" at bounding box center [165, 138] width 335 height 305
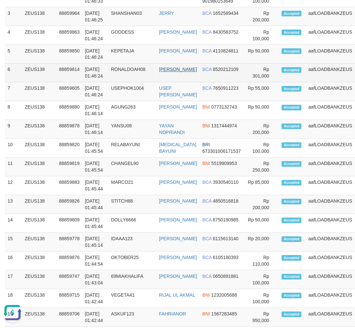
click at [162, 74] on td "ANGGIT WIDYANTORO" at bounding box center [177, 73] width 43 height 19
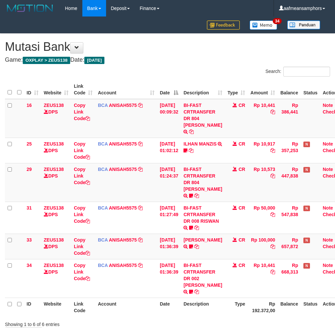
scroll to position [53, 2]
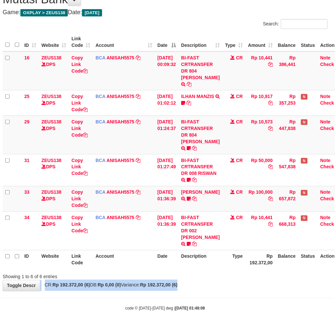
click at [241, 280] on div "**********" at bounding box center [165, 138] width 335 height 305
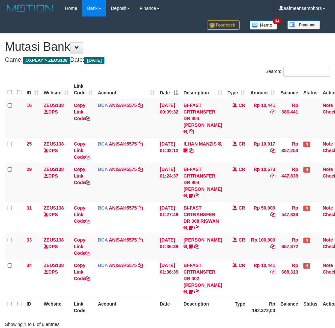
scroll to position [53, 2]
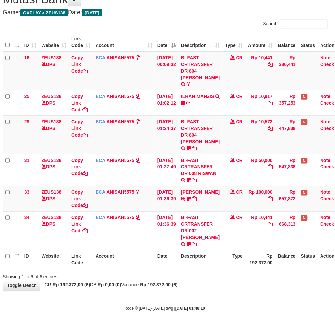
drag, startPoint x: 238, startPoint y: 287, endPoint x: 245, endPoint y: 290, distance: 8.0
click at [245, 290] on div "**********" at bounding box center [165, 138] width 335 height 305
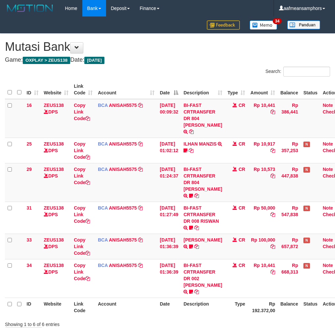
scroll to position [53, 2]
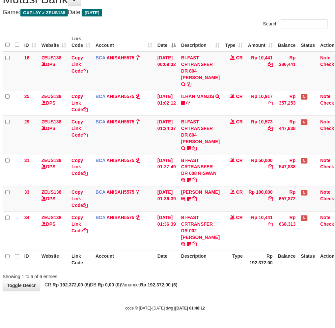
drag, startPoint x: 239, startPoint y: 292, endPoint x: 244, endPoint y: 289, distance: 5.9
click at [241, 292] on body "Toggle navigation Home Bank Account List Load By Website Group [OXPLAY] ZEUS138…" at bounding box center [165, 140] width 335 height 375
click at [224, 284] on div "**********" at bounding box center [165, 138] width 335 height 305
click at [228, 281] on div "**********" at bounding box center [165, 138] width 335 height 305
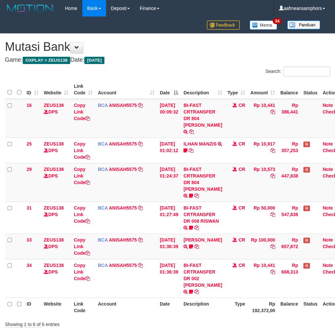
scroll to position [53, 2]
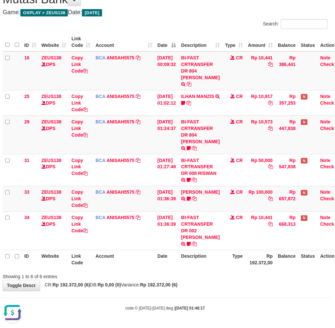
click at [156, 250] on th "Date" at bounding box center [167, 259] width 24 height 19
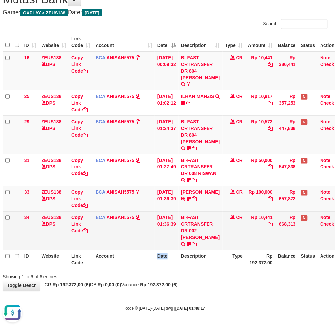
drag, startPoint x: 158, startPoint y: 250, endPoint x: 164, endPoint y: 249, distance: 6.1
click at [162, 249] on table "ID Website Link Code Account Date Description Type Amount Balance Status Action…" at bounding box center [174, 151] width 342 height 236
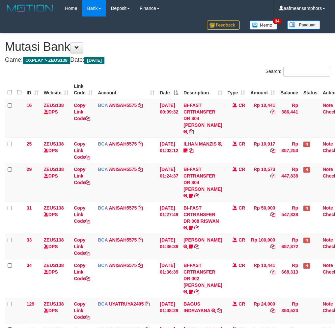
scroll to position [53, 2]
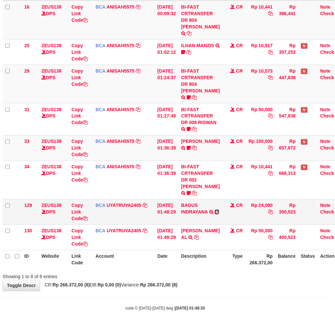
click at [215, 214] on icon at bounding box center [217, 212] width 5 height 5
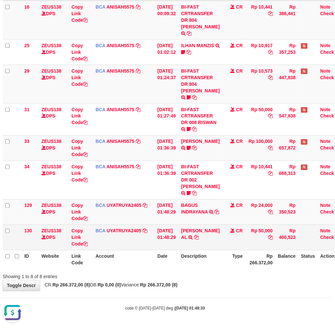
click at [190, 244] on td "MUHAMMAD FIRMAN AL TRSF E-BANKING CR 0110/FTSCY/WS95031 50000.00MUHAMMAD FIRMAN…" at bounding box center [201, 236] width 44 height 25
click at [194, 240] on icon at bounding box center [196, 237] width 5 height 5
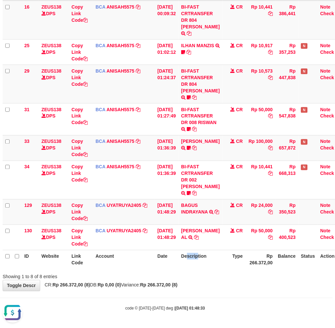
drag, startPoint x: 196, startPoint y: 255, endPoint x: 206, endPoint y: 252, distance: 10.5
click at [192, 255] on th "Description" at bounding box center [201, 259] width 44 height 19
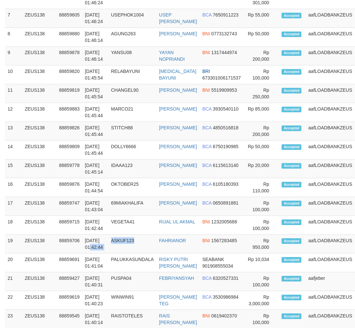
drag, startPoint x: 132, startPoint y: 263, endPoint x: 0, endPoint y: 263, distance: 132.5
click at [134, 253] on tr "19 ZEUS138 88859706 01/10/2025 01:42:44 ASKUF123 FAHRIANOR BNI 1567283485 Rp 95…" at bounding box center [193, 243] width 377 height 19
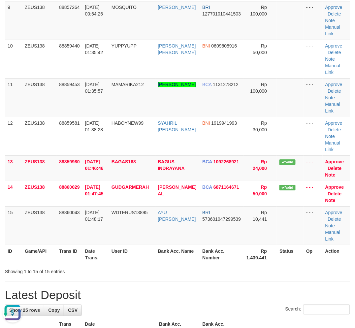
click at [157, 275] on div "**********" at bounding box center [177, 238] width 355 height 1223
drag, startPoint x: 136, startPoint y: 275, endPoint x: 130, endPoint y: 275, distance: 5.6
click at [132, 275] on div "**********" at bounding box center [177, 238] width 355 height 1223
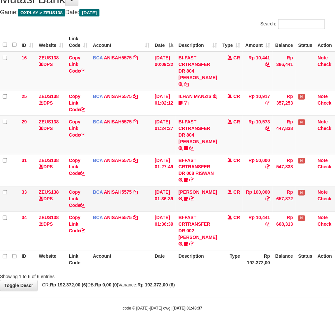
scroll to position [53, 5]
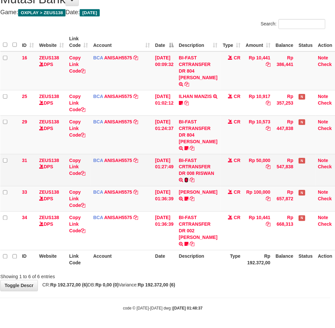
drag, startPoint x: 212, startPoint y: 174, endPoint x: 207, endPoint y: 175, distance: 5.3
click at [189, 178] on icon at bounding box center [187, 180] width 4 height 5
click at [196, 183] on span "Riswan00" at bounding box center [206, 181] width 20 height 6
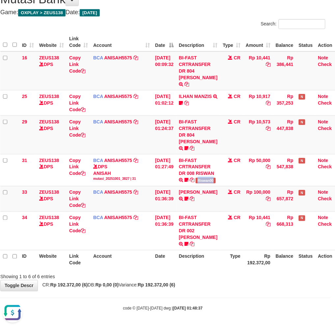
copy span "Riswan00"
drag, startPoint x: 245, startPoint y: 292, endPoint x: 257, endPoint y: 284, distance: 14.5
click at [243, 292] on body "Toggle navigation Home Bank Account List Load By Website Group [OXPLAY] ZEUS138…" at bounding box center [162, 140] width 335 height 375
click at [245, 281] on div "**********" at bounding box center [162, 138] width 335 height 305
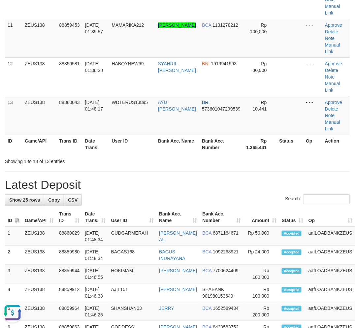
click at [140, 210] on th "User ID" at bounding box center [132, 217] width 48 height 19
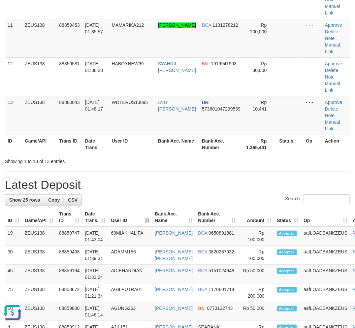
click at [162, 186] on h1 "Latest Deposit" at bounding box center [177, 184] width 345 height 13
click at [160, 185] on h1 "Latest Deposit" at bounding box center [177, 184] width 345 height 13
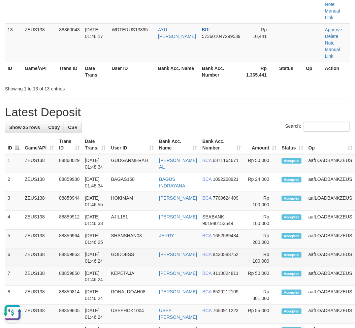
click at [159, 253] on td "[PERSON_NAME]" at bounding box center [177, 257] width 43 height 19
click at [116, 247] on td "SHANSHAN03" at bounding box center [132, 238] width 48 height 19
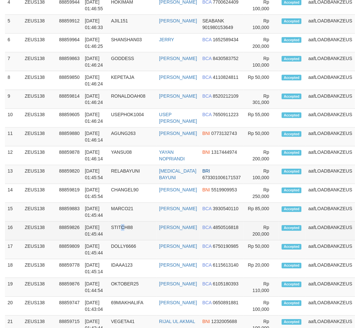
click at [122, 252] on tbody "1 ZEUS138 88860043 [DATE] 01:48:44 WDTERUS13895 AYU [PERSON_NAME] BRI 573601047…" at bounding box center [193, 174] width 377 height 470
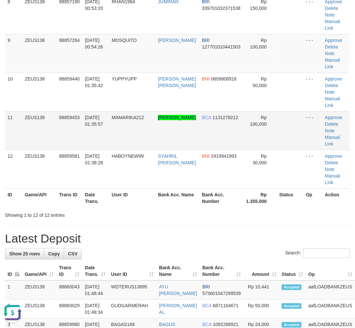
scroll to position [271, 0]
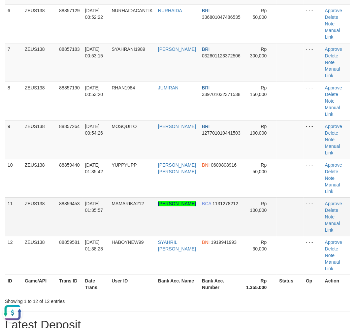
click at [115, 229] on td "MAMARIKA212" at bounding box center [132, 216] width 46 height 39
drag, startPoint x: 114, startPoint y: 228, endPoint x: 1, endPoint y: 242, distance: 114.3
click at [113, 228] on tr "11 ZEUS138 88859453 01/10/2025 01:35:57 MAMARIKA212 BAYU ABIMANYU PUTRA BCA 113…" at bounding box center [177, 216] width 345 height 39
drag, startPoint x: 114, startPoint y: 263, endPoint x: 2, endPoint y: 268, distance: 112.2
click at [113, 263] on tr "12 ZEUS138 88859581 01/10/2025 01:38:28 HABOYNEW99 SYAHRIL SHOFIAN BNI 19199419…" at bounding box center [177, 255] width 345 height 39
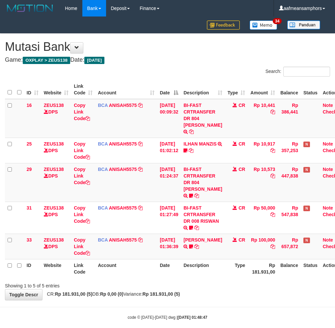
scroll to position [15, 10]
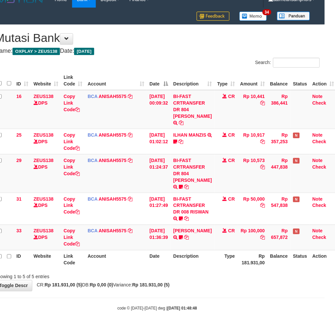
scroll to position [15, 5]
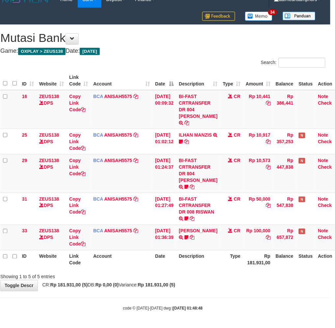
drag, startPoint x: 320, startPoint y: 248, endPoint x: 307, endPoint y: 251, distance: 13.5
click at [320, 249] on td "Note Check" at bounding box center [329, 236] width 27 height 25
click at [299, 251] on th "Status" at bounding box center [305, 259] width 19 height 19
drag, startPoint x: 291, startPoint y: 251, endPoint x: 300, endPoint y: 247, distance: 9.3
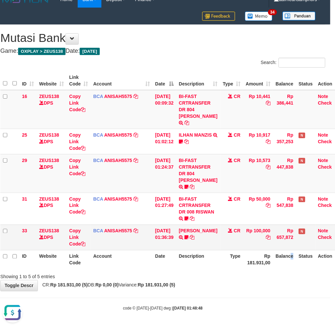
click at [293, 250] on th "Balance" at bounding box center [284, 259] width 23 height 19
drag, startPoint x: 188, startPoint y: 285, endPoint x: 318, endPoint y: 262, distance: 131.6
click at [190, 285] on div "**********" at bounding box center [162, 158] width 335 height 266
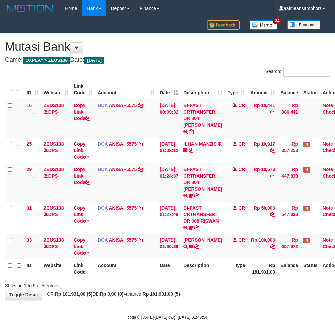
click at [231, 279] on div "Showing 1 to 5 of 5 entries" at bounding box center [167, 283] width 335 height 9
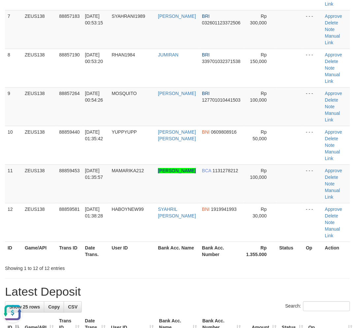
click at [151, 287] on h1 "Latest Deposit" at bounding box center [177, 291] width 345 height 13
click at [152, 287] on h1 "Latest Deposit" at bounding box center [177, 291] width 345 height 13
click at [140, 285] on h1 "Latest Deposit" at bounding box center [177, 291] width 345 height 13
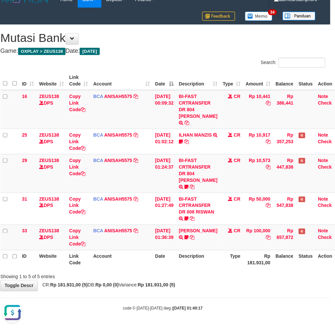
click at [235, 284] on div "**********" at bounding box center [162, 158] width 335 height 266
click at [245, 273] on div "Showing 1 to 5 of 5 entries" at bounding box center [162, 275] width 335 height 9
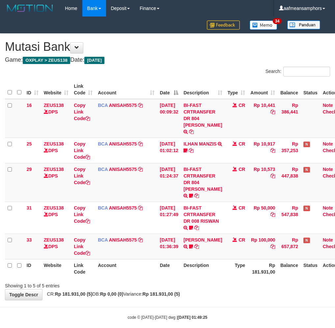
scroll to position [15, 5]
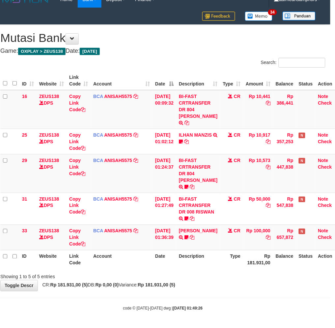
click at [245, 276] on div "Showing 1 to 5 of 5 entries" at bounding box center [162, 275] width 335 height 9
